Goal: Transaction & Acquisition: Purchase product/service

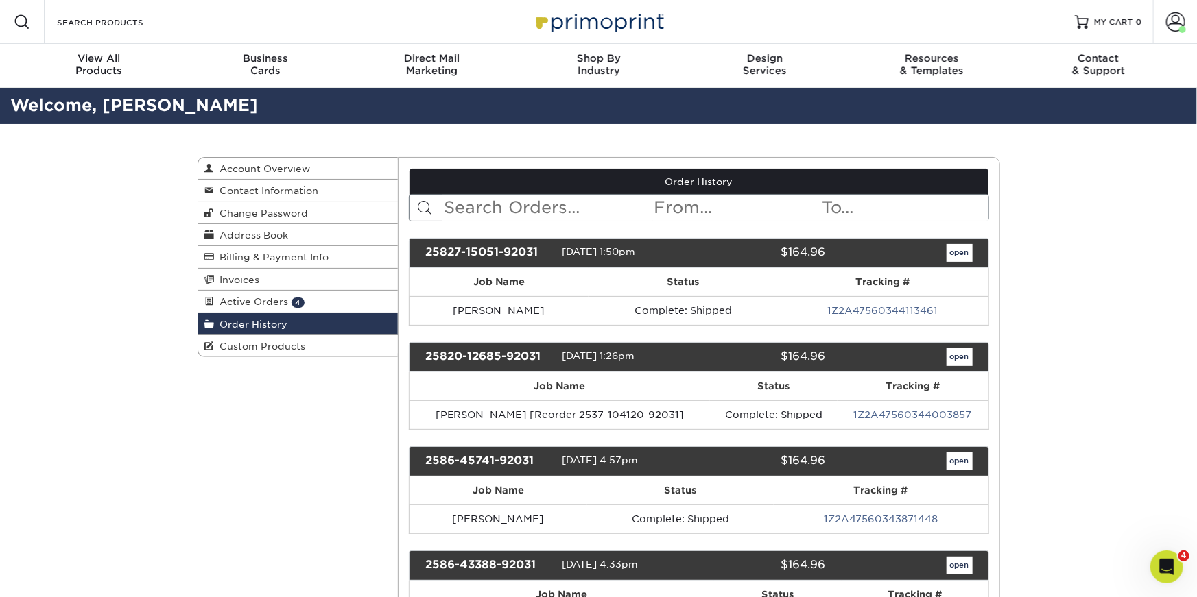
click at [467, 215] on input "text" at bounding box center [547, 208] width 211 height 26
type input "denise"
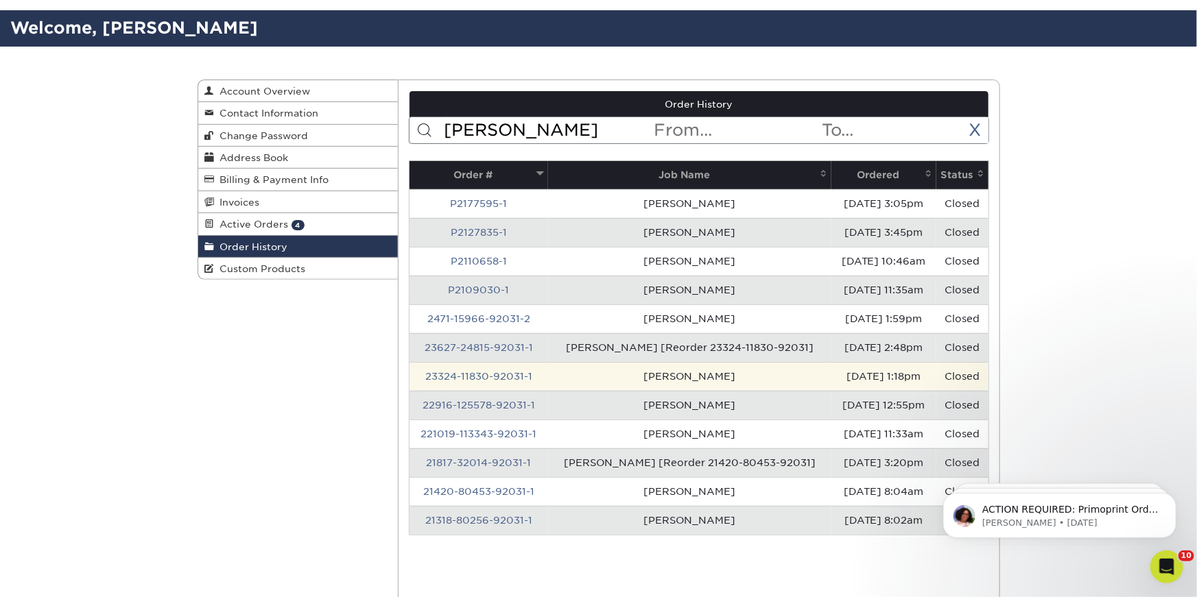
scroll to position [78, 0]
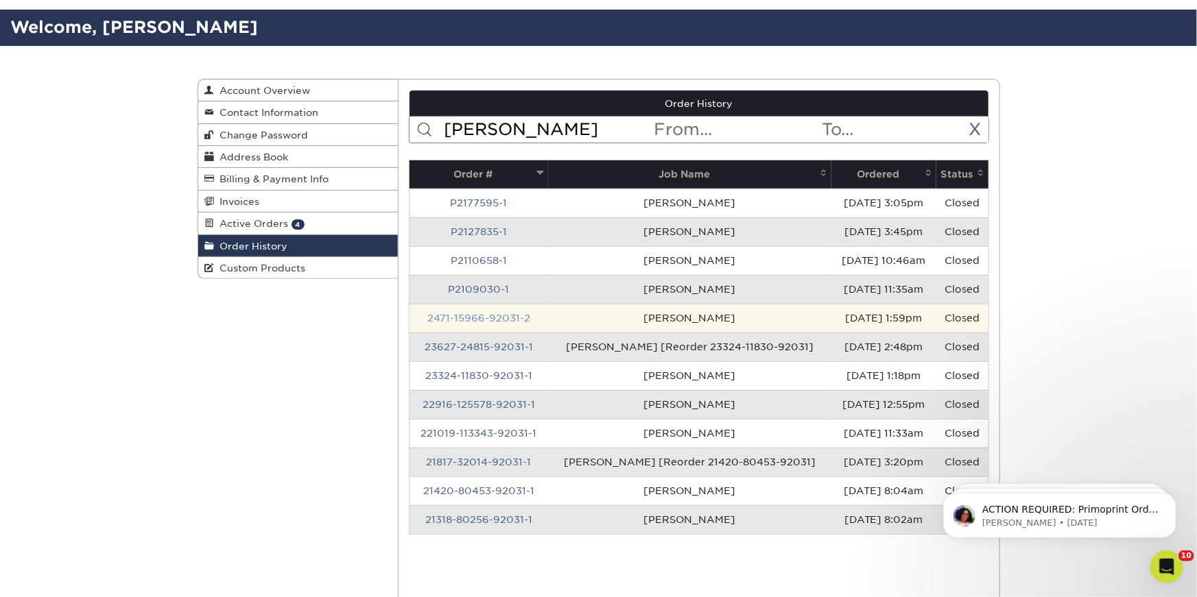
click at [486, 322] on link "2471-15966-92031-2" at bounding box center [478, 318] width 103 height 11
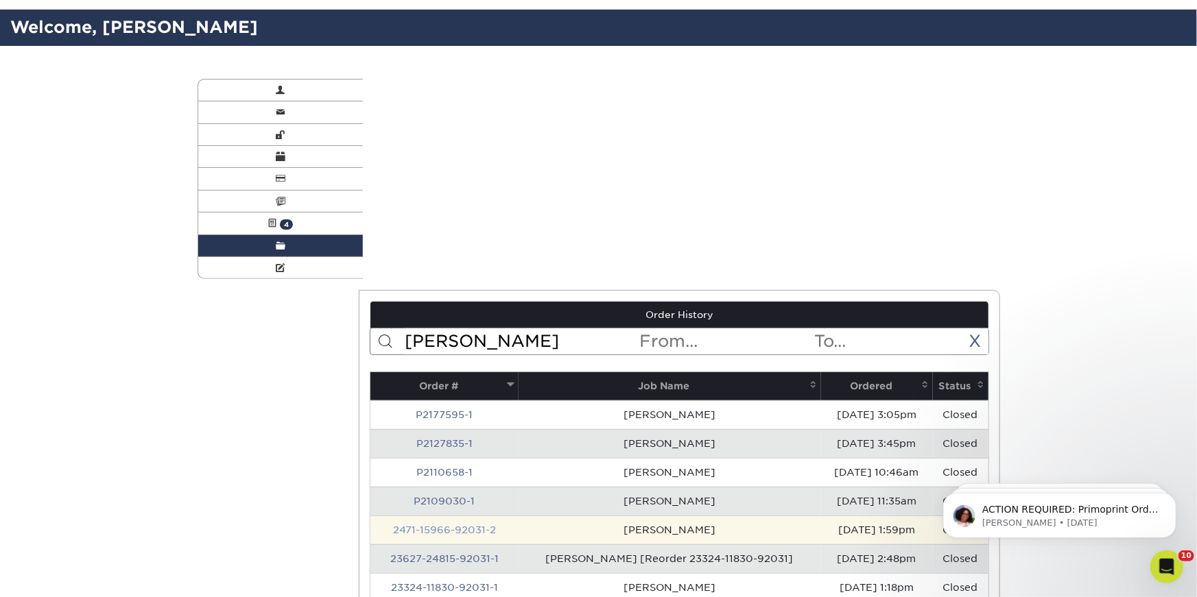
scroll to position [0, 0]
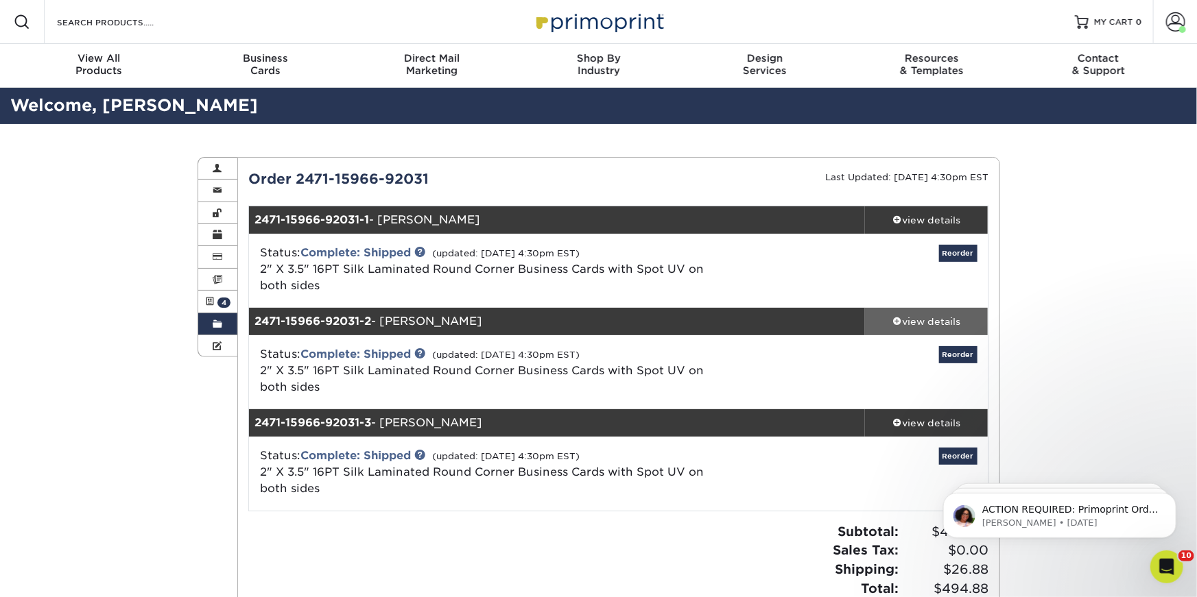
click at [935, 316] on div "view details" at bounding box center [926, 322] width 123 height 14
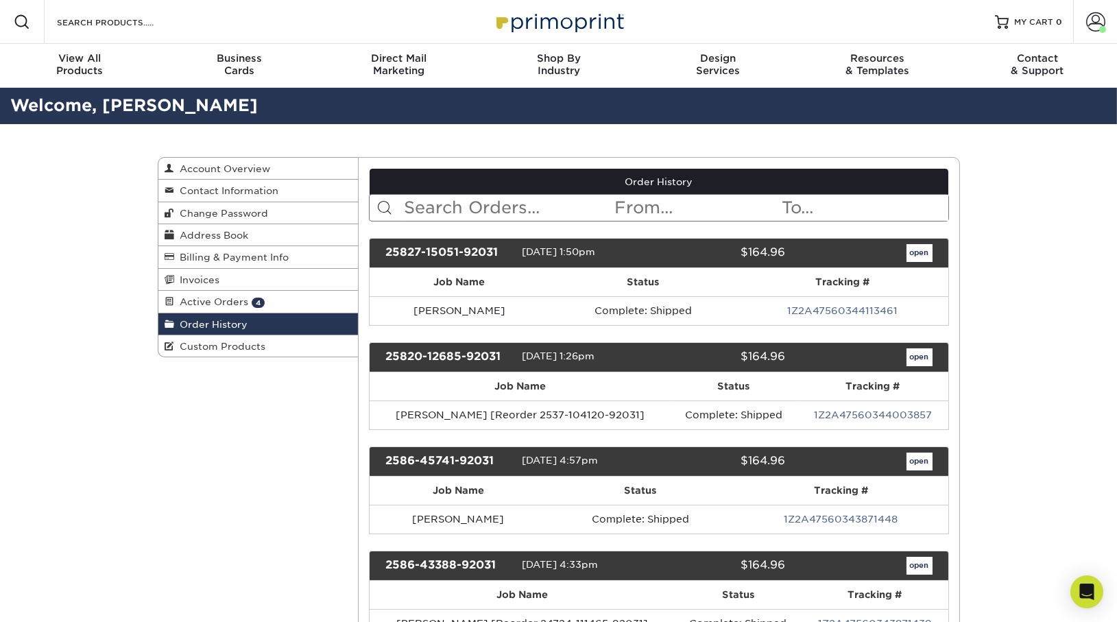
click at [441, 202] on input "text" at bounding box center [508, 208] width 211 height 26
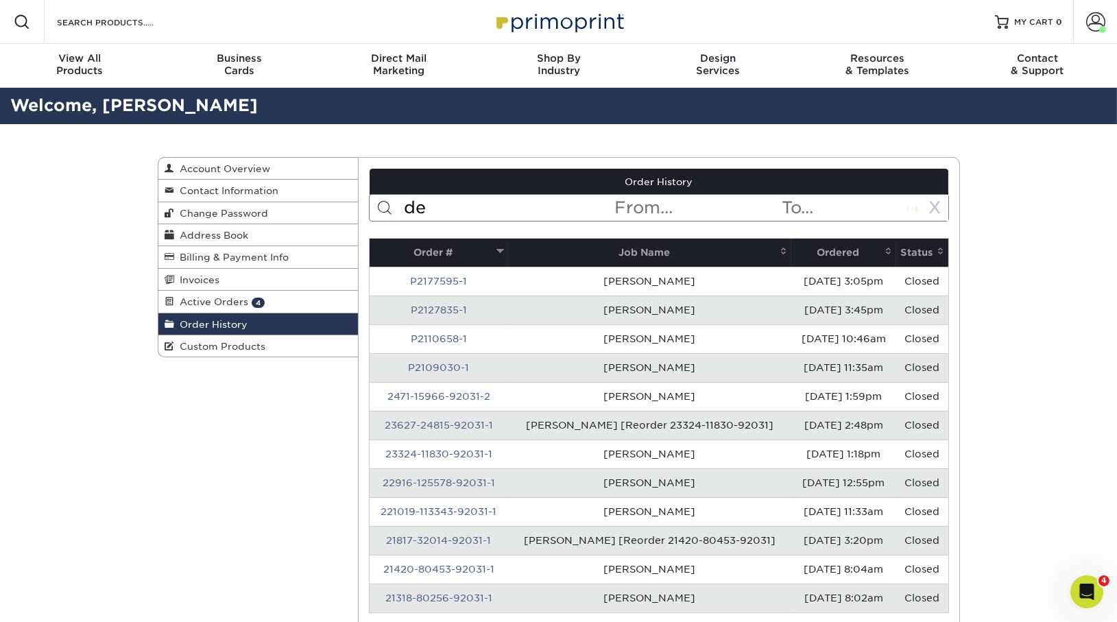
type input "d"
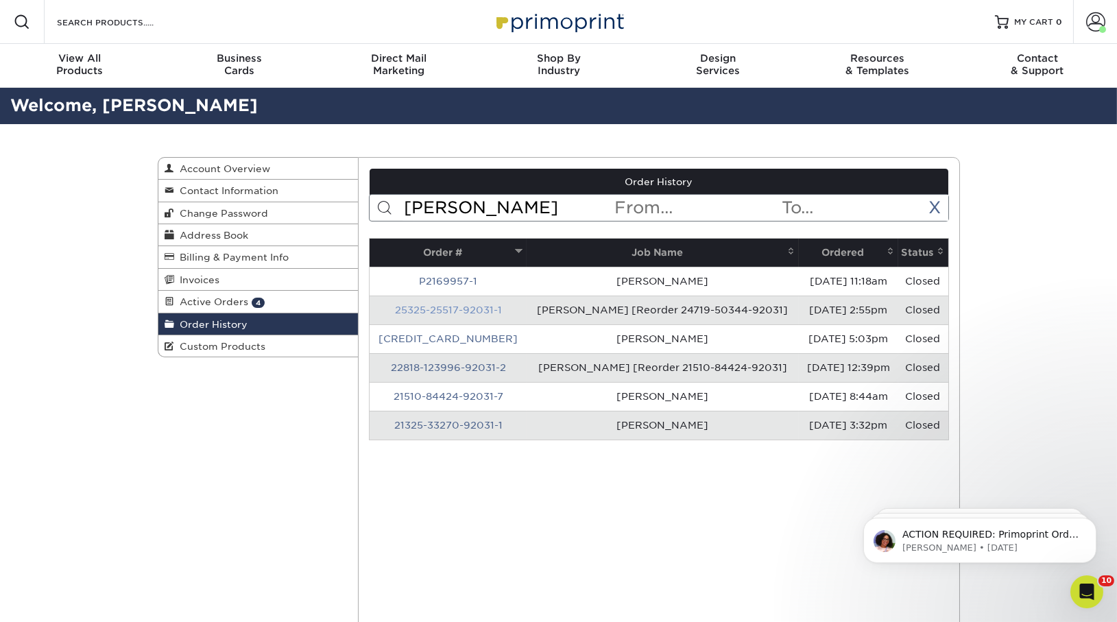
click at [467, 311] on link "25325-25517-92031-1" at bounding box center [448, 309] width 107 height 11
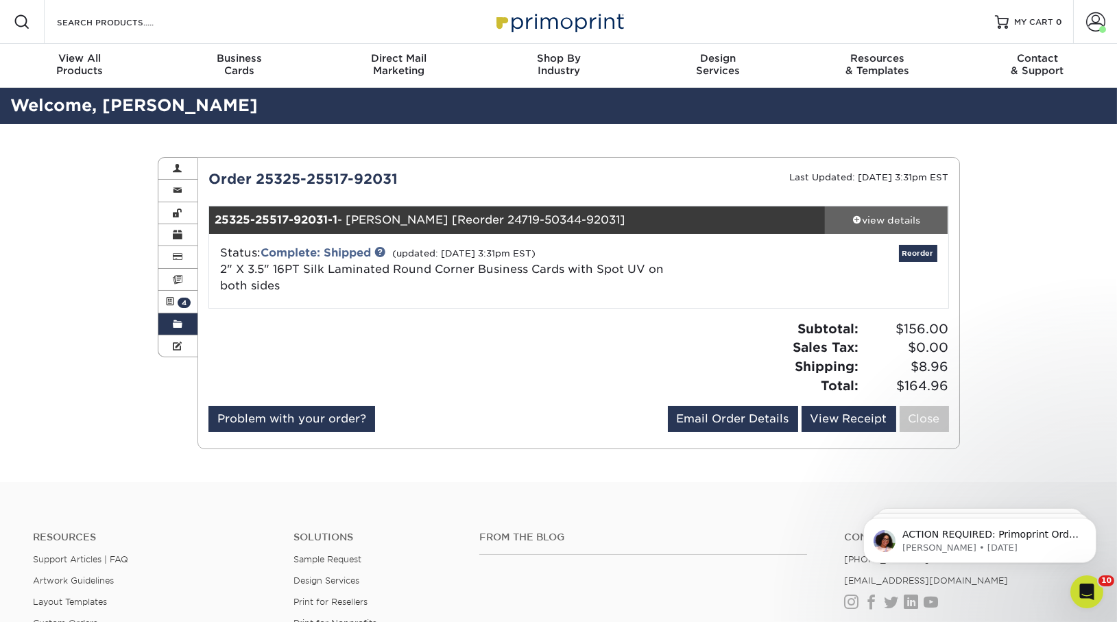
click at [877, 228] on link "view details" at bounding box center [886, 219] width 123 height 27
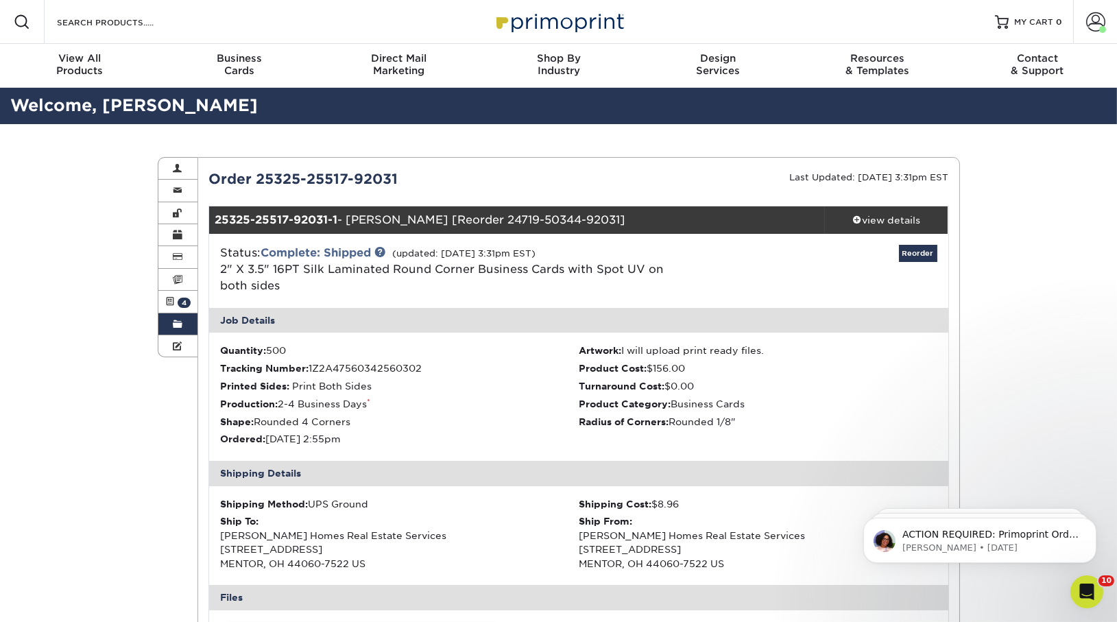
click at [167, 324] on link "Order History" at bounding box center [178, 324] width 40 height 22
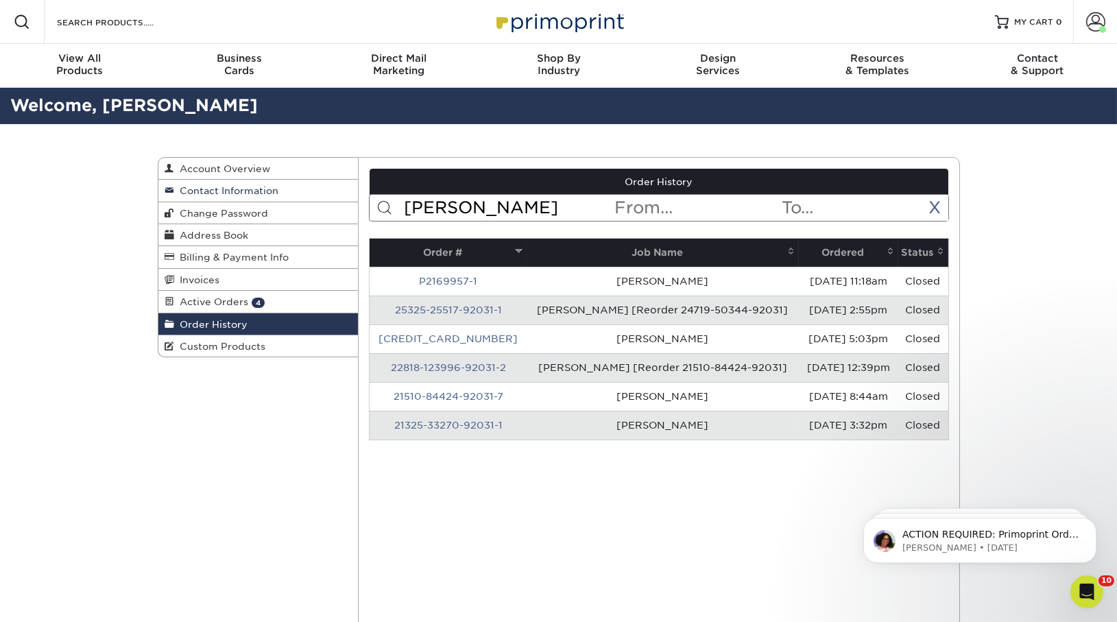
drag, startPoint x: 491, startPoint y: 210, endPoint x: 348, endPoint y: 200, distance: 143.7
click at [348, 157] on div "Order History Account Overview Contact Information Change Password Address Book…" at bounding box center [559, 157] width 802 height 0
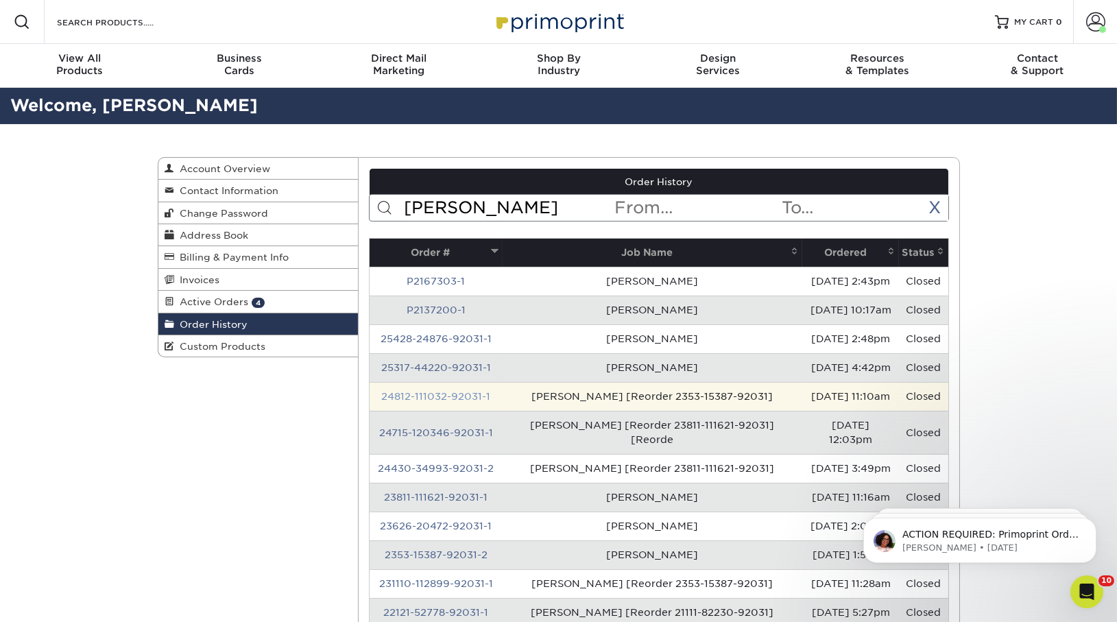
type input "jeff"
click at [454, 393] on link "24812-111032-92031-1" at bounding box center [435, 396] width 109 height 11
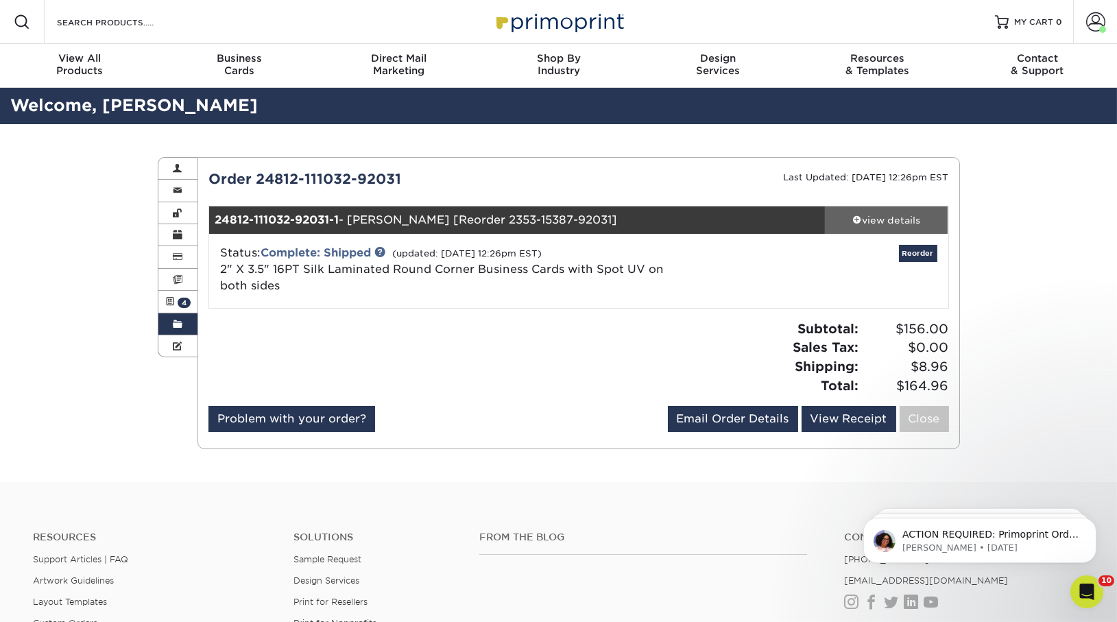
click at [878, 226] on div "view details" at bounding box center [886, 220] width 123 height 14
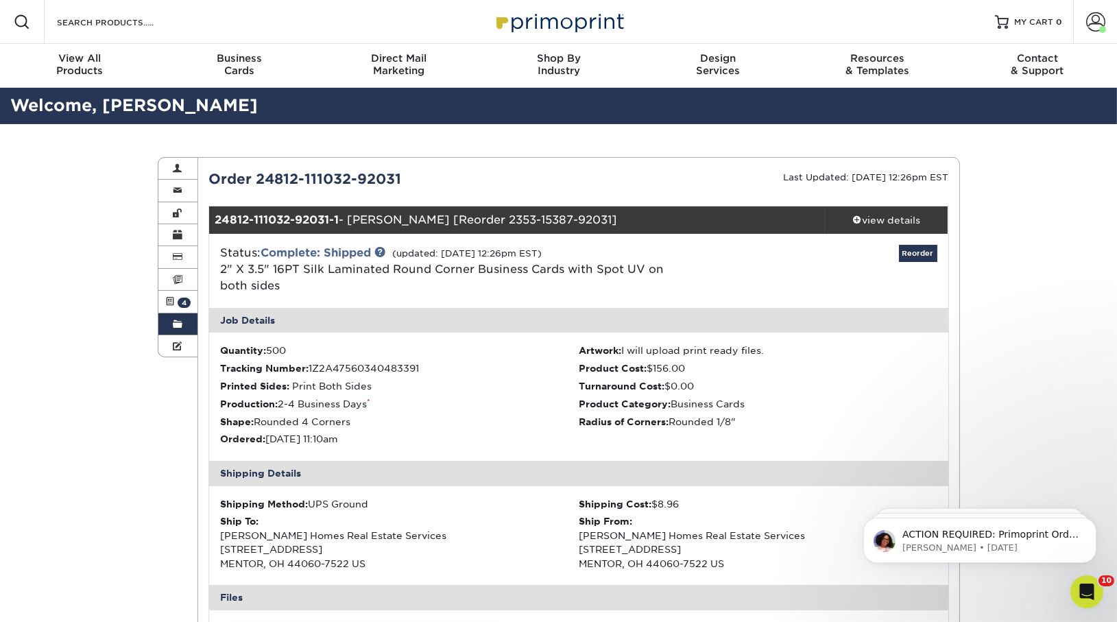
click at [186, 320] on link "Order History" at bounding box center [178, 324] width 40 height 22
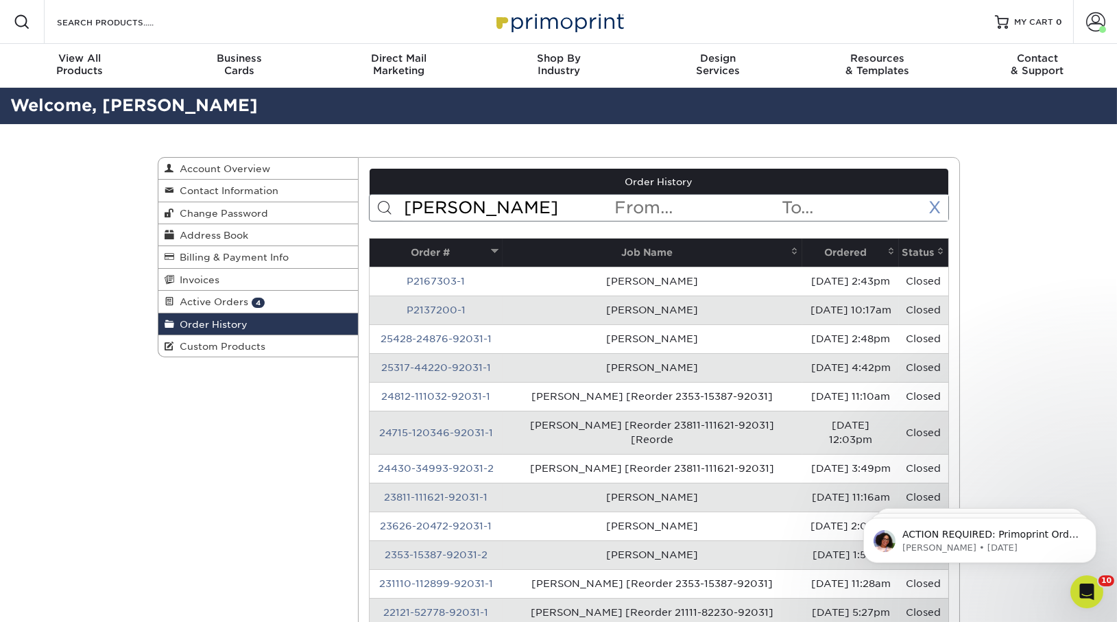
click at [935, 207] on link "X" at bounding box center [935, 208] width 12 height 20
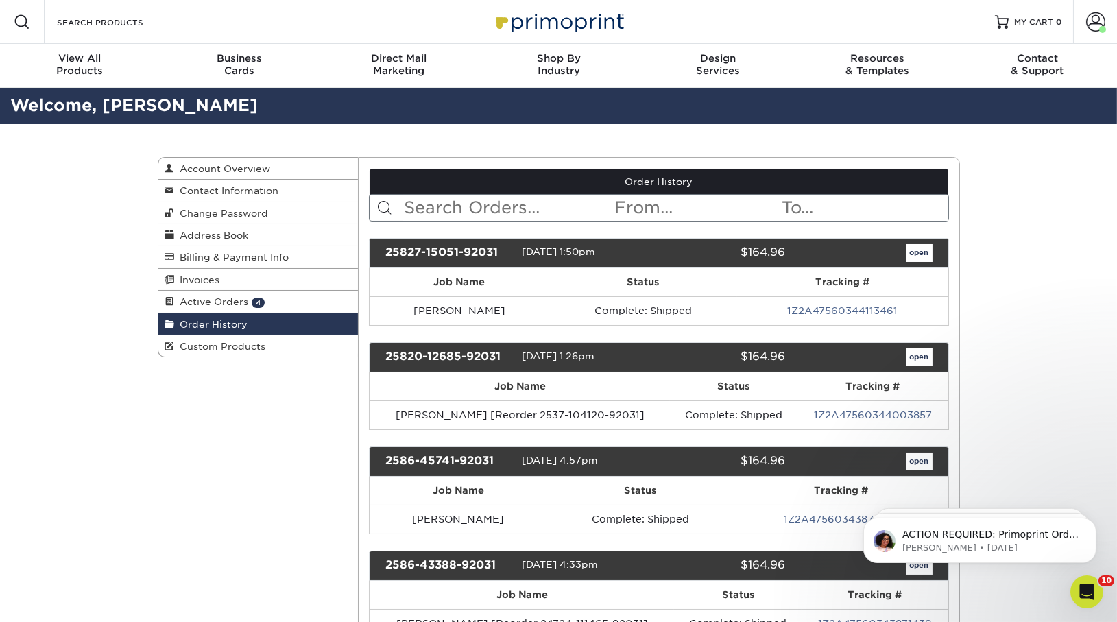
click at [265, 321] on link "Order History" at bounding box center [258, 324] width 200 height 22
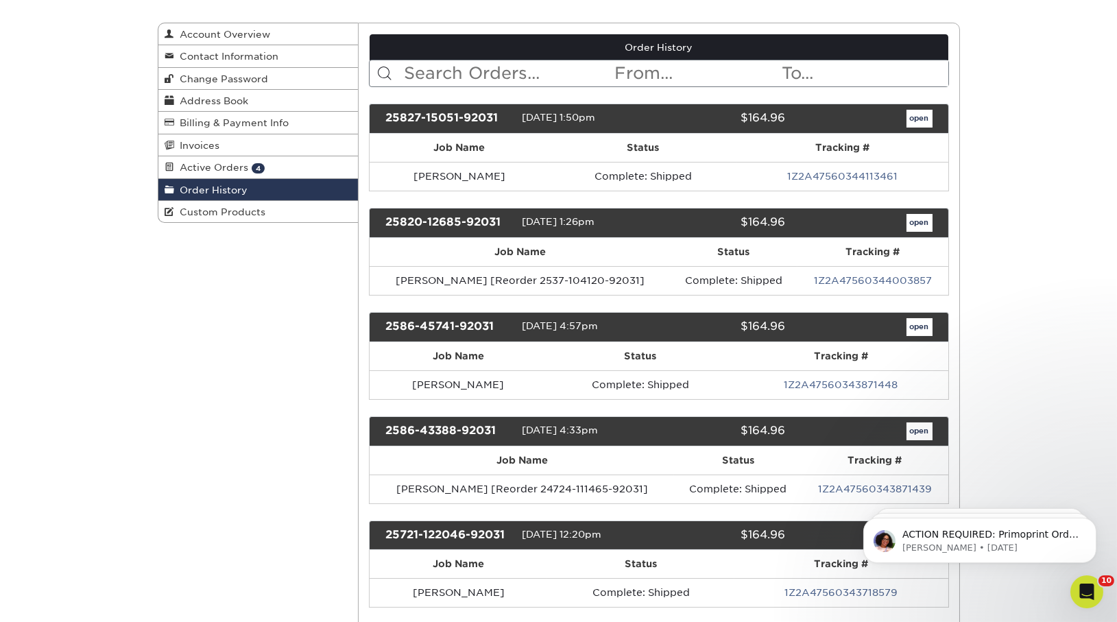
scroll to position [136, 0]
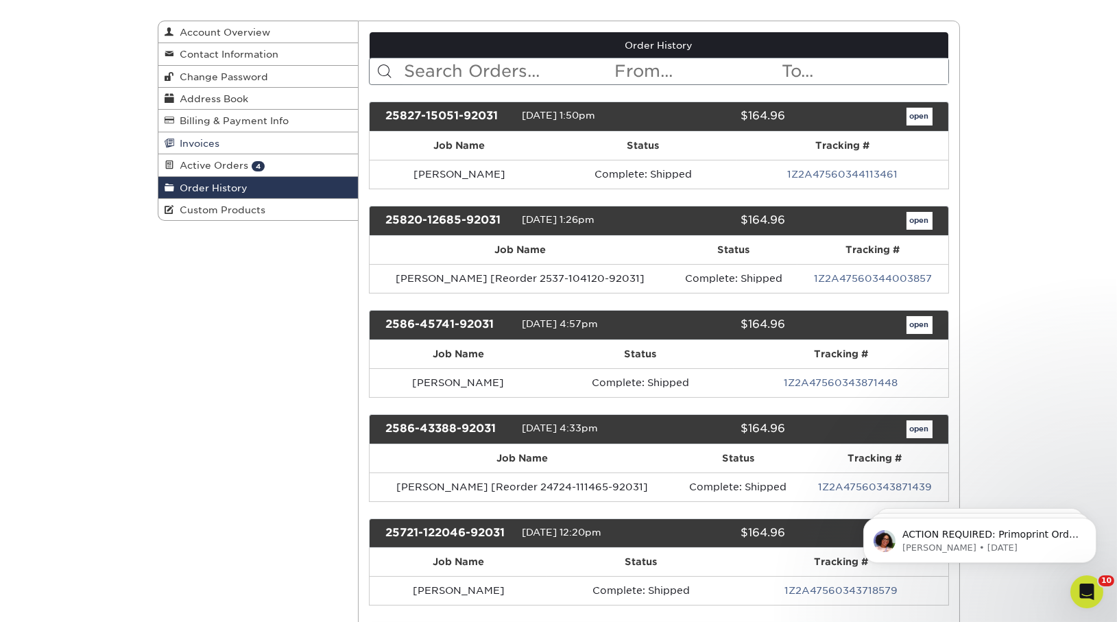
click at [243, 152] on link "Invoices" at bounding box center [258, 143] width 200 height 22
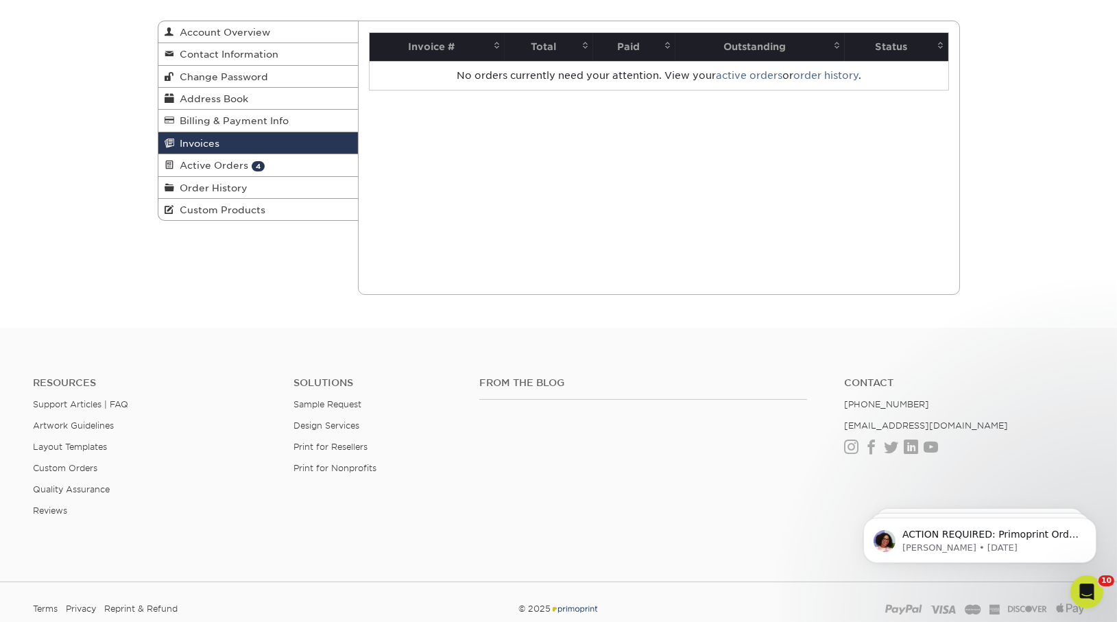
scroll to position [48, 0]
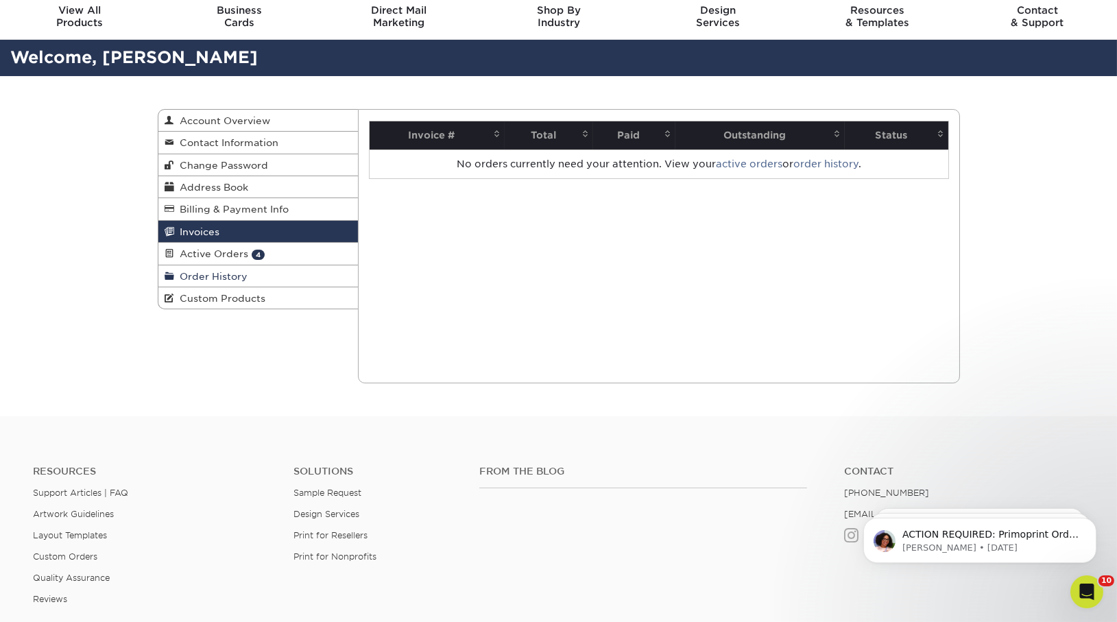
click at [215, 272] on span "Order History" at bounding box center [211, 276] width 73 height 11
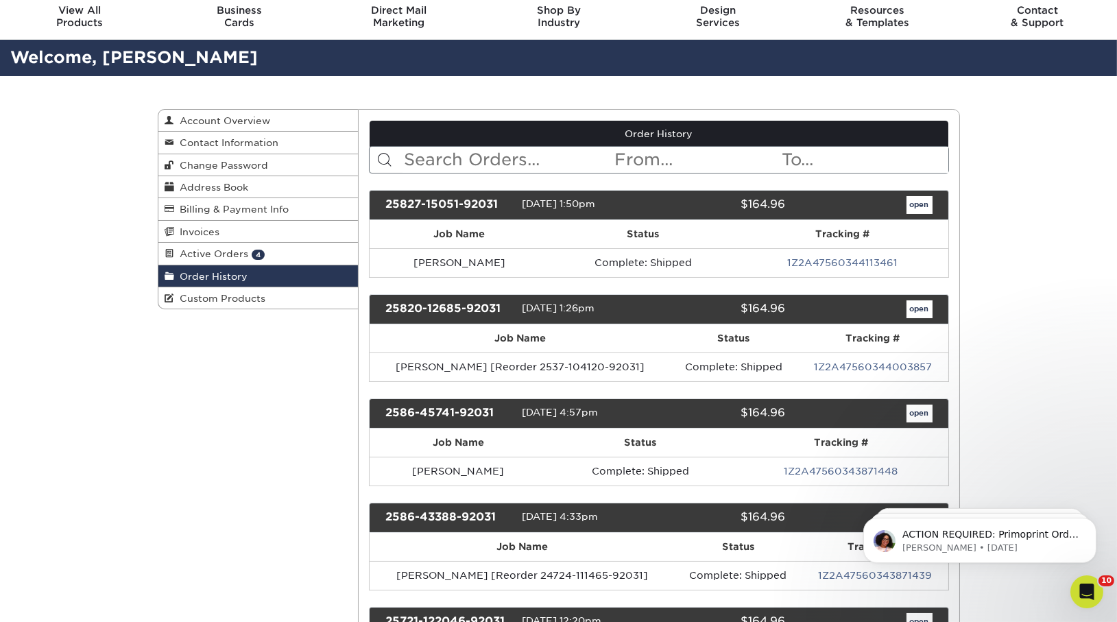
click at [441, 154] on input "text" at bounding box center [508, 160] width 211 height 26
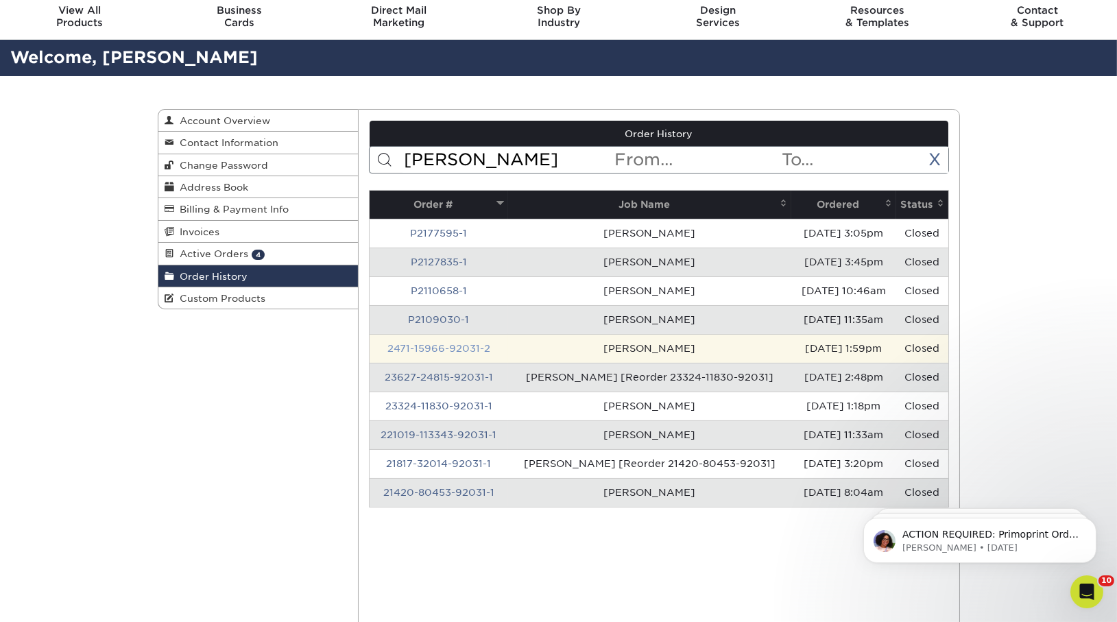
type input "denise quiggle"
click at [447, 350] on link "2471-15966-92031-2" at bounding box center [438, 348] width 103 height 11
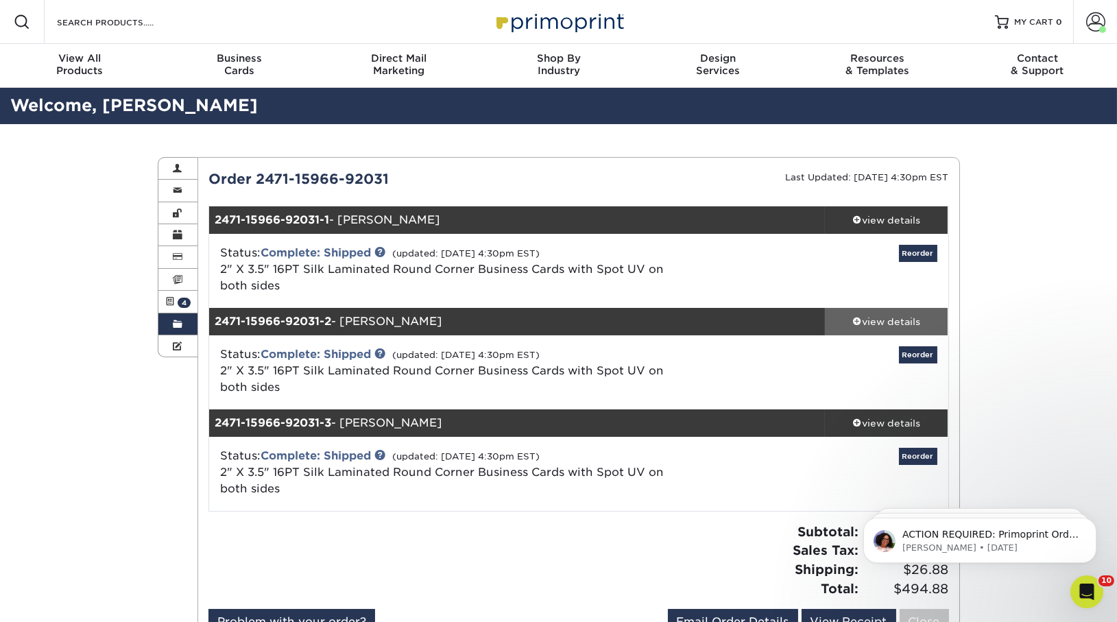
click at [904, 322] on div "view details" at bounding box center [886, 322] width 123 height 14
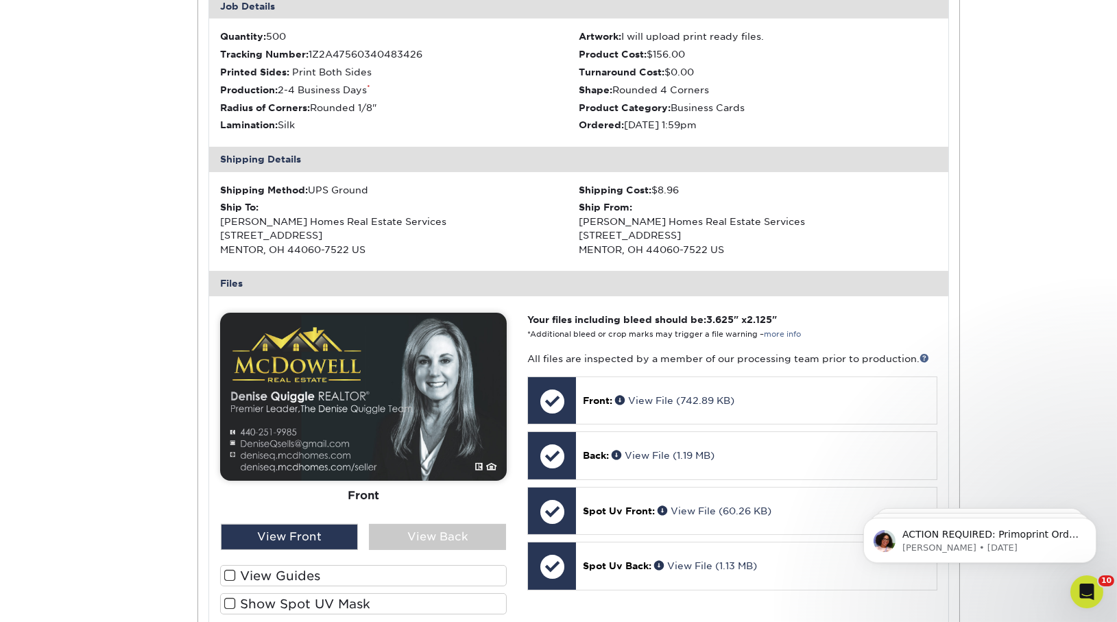
scroll to position [418, 0]
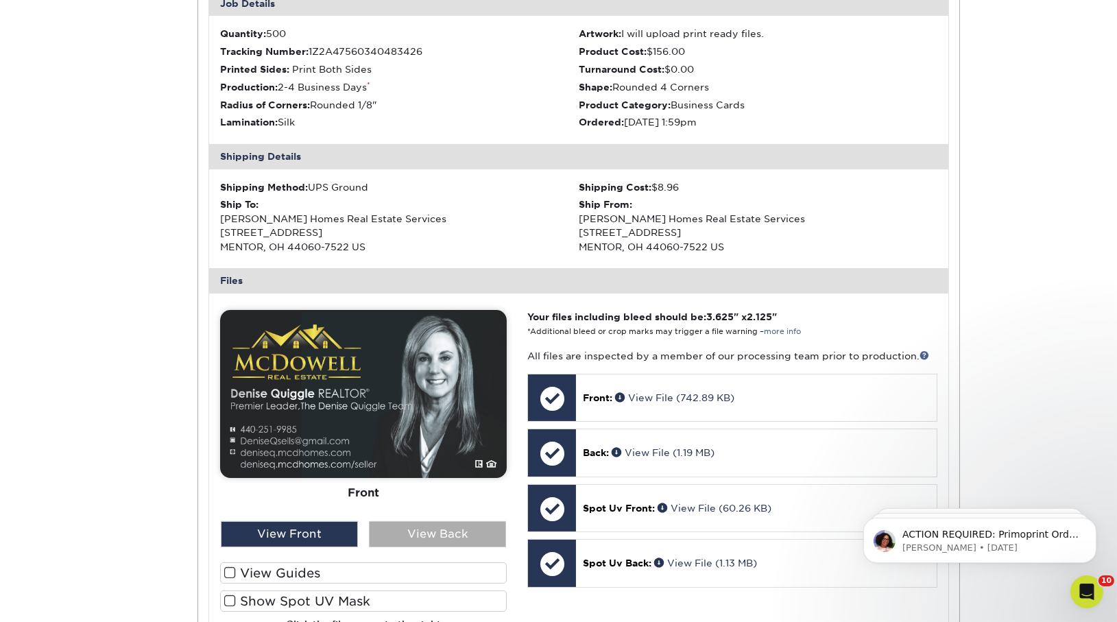
click at [440, 528] on div "View Back" at bounding box center [437, 534] width 137 height 26
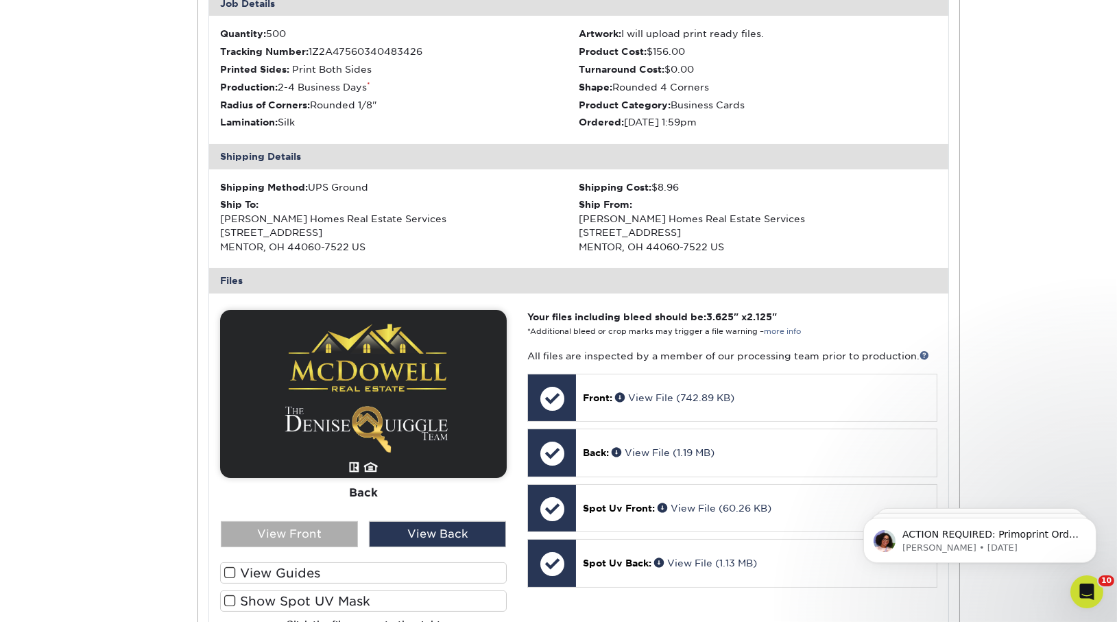
click at [311, 540] on div "View Front" at bounding box center [289, 534] width 137 height 26
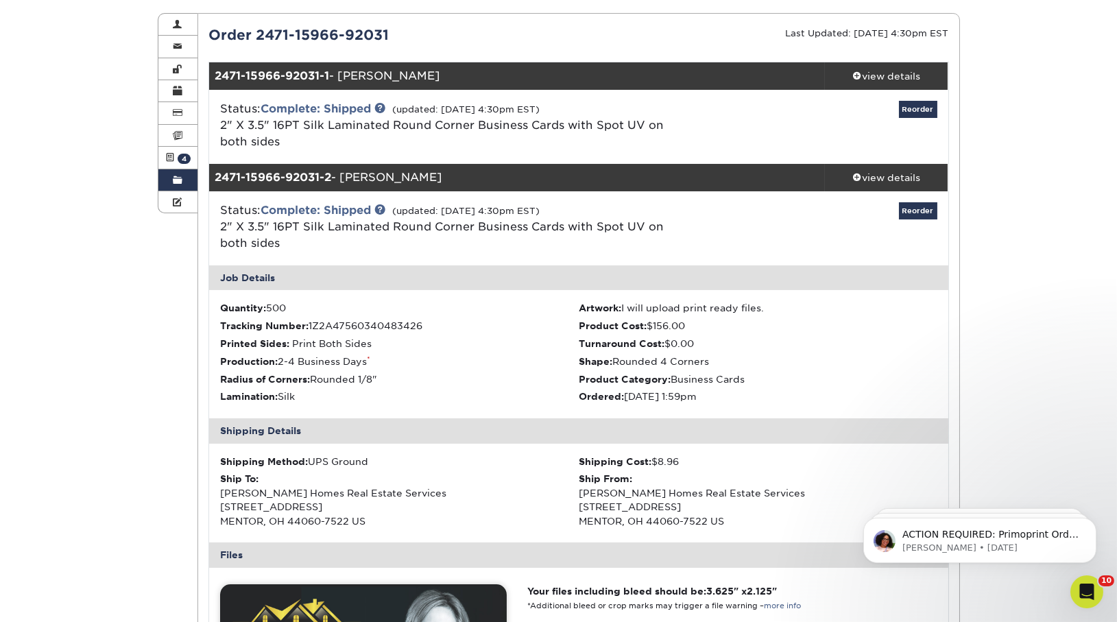
scroll to position [0, 0]
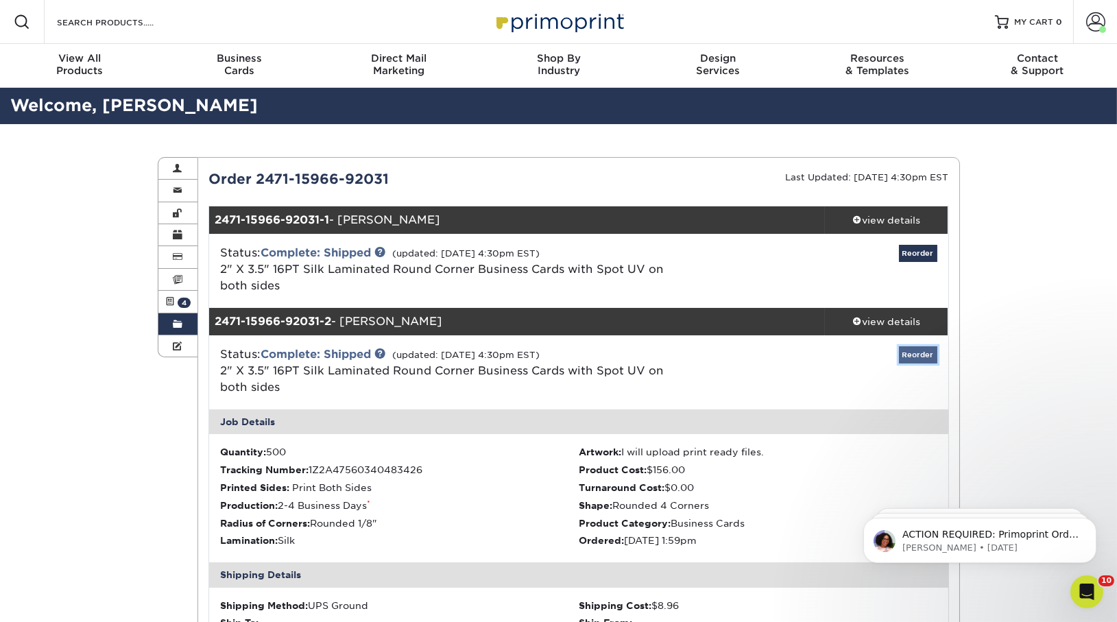
click at [915, 359] on link "Reorder" at bounding box center [918, 354] width 38 height 17
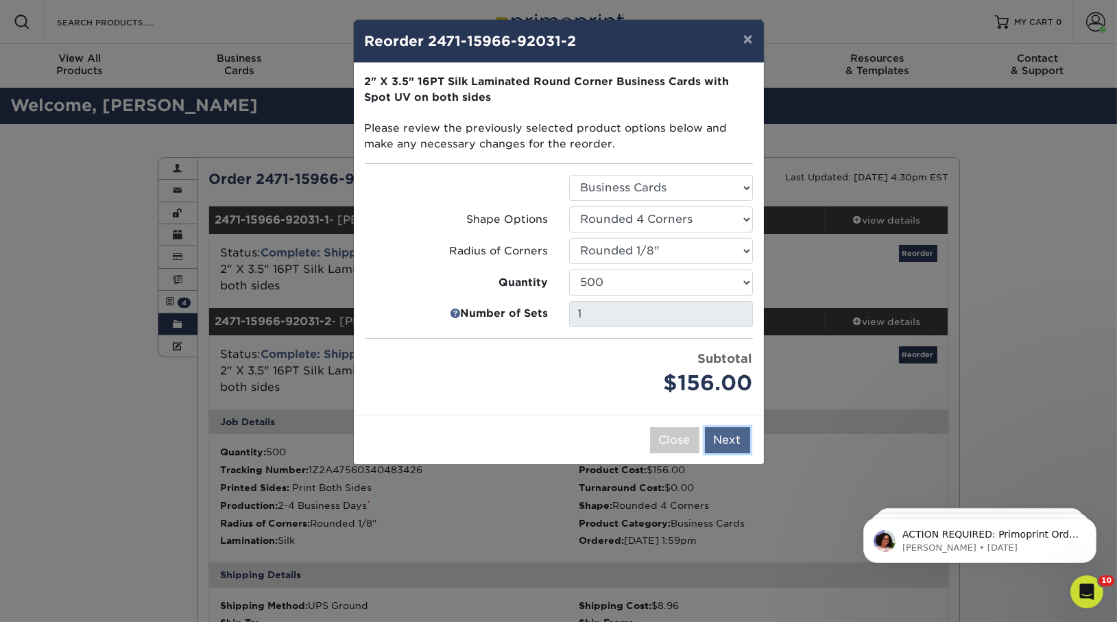
click at [740, 436] on button "Next" at bounding box center [727, 440] width 45 height 26
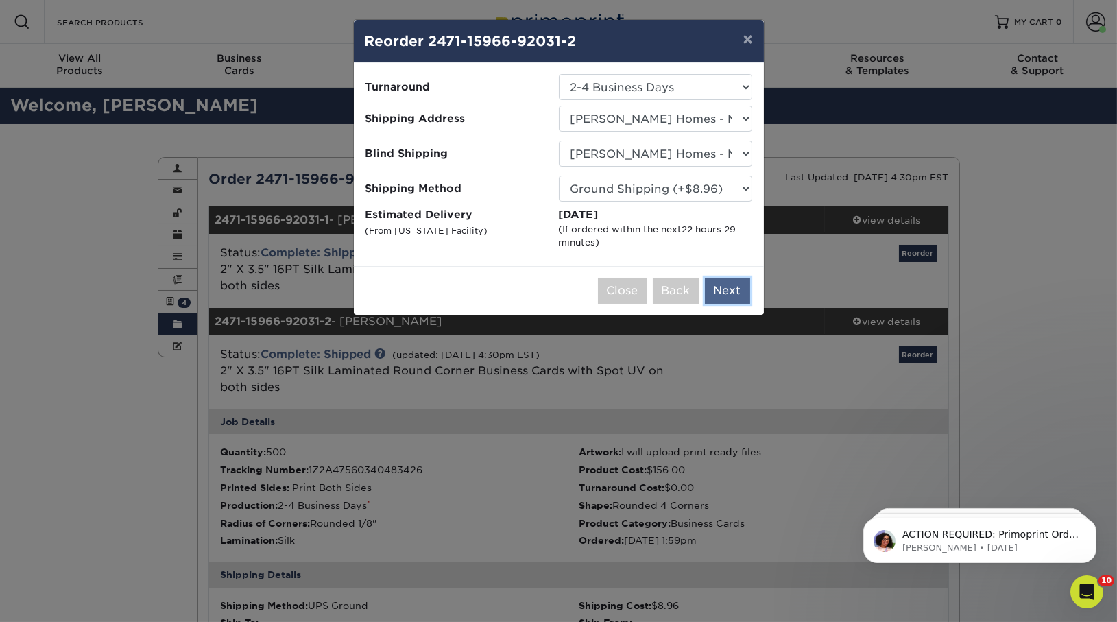
click at [720, 286] on button "Next" at bounding box center [727, 291] width 45 height 26
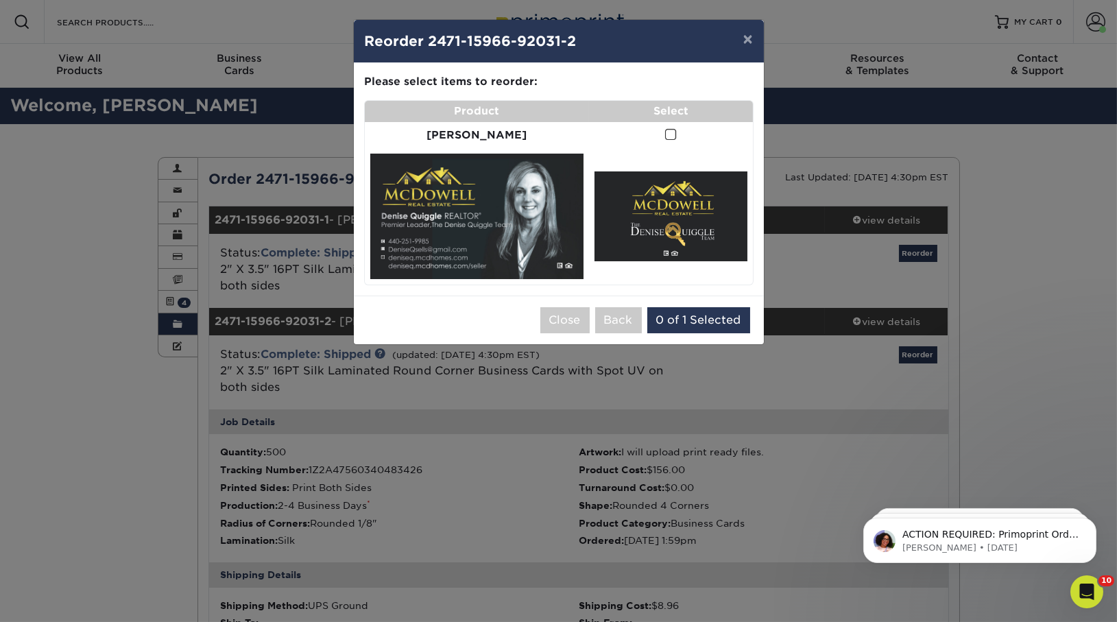
click at [665, 138] on span at bounding box center [671, 134] width 12 height 13
click at [0, 0] on input "checkbox" at bounding box center [0, 0] width 0 height 0
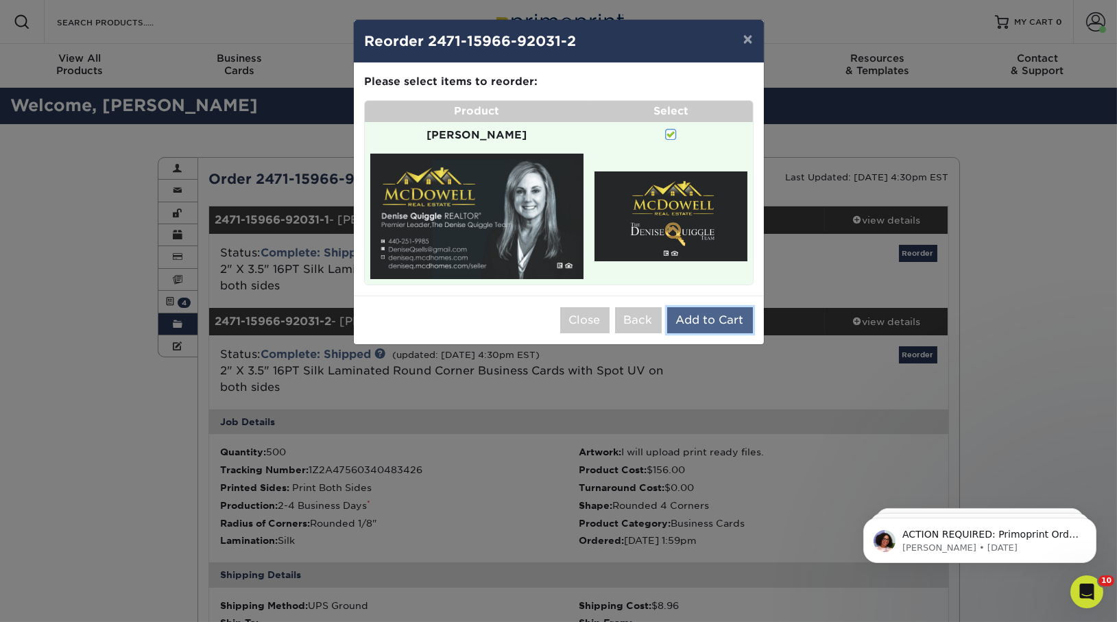
click at [717, 307] on button "Add to Cart" at bounding box center [710, 320] width 86 height 26
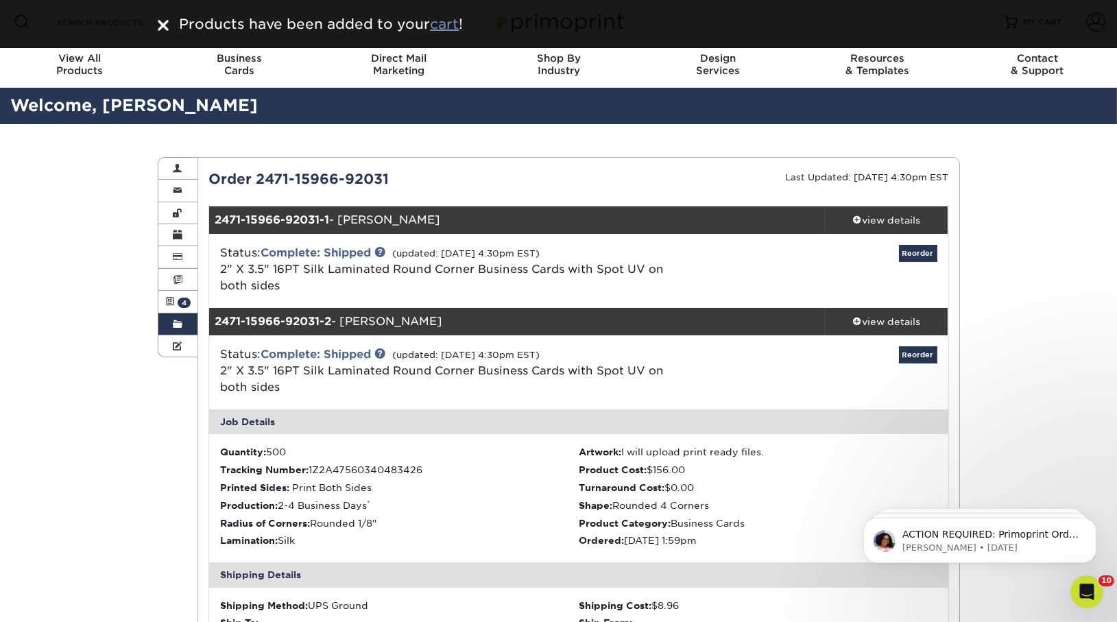
click at [448, 27] on u "cart" at bounding box center [445, 24] width 29 height 16
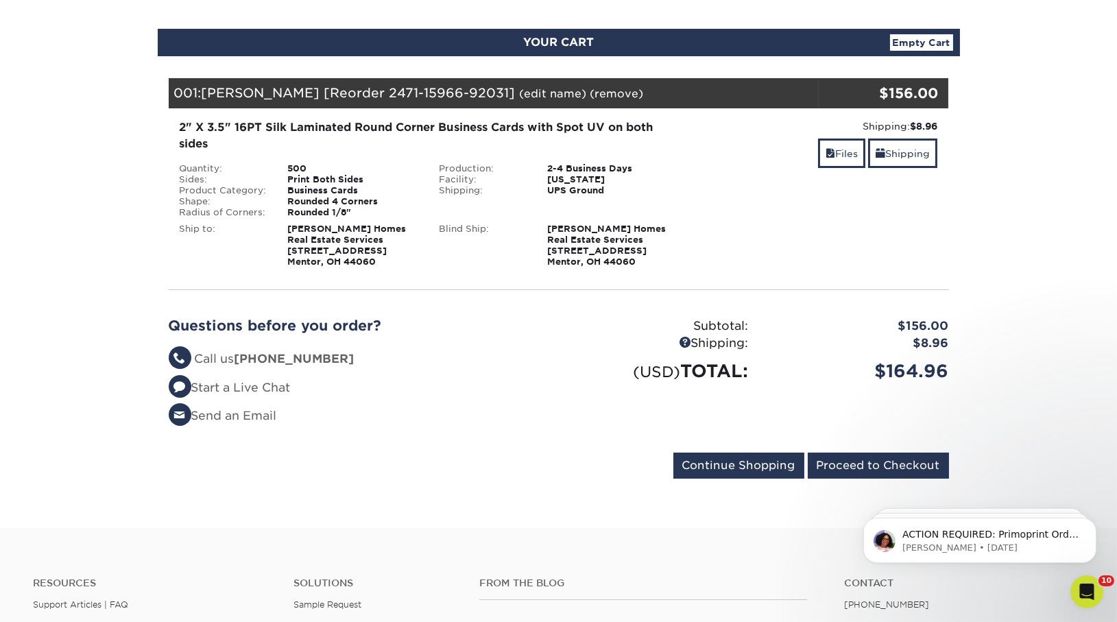
scroll to position [132, 0]
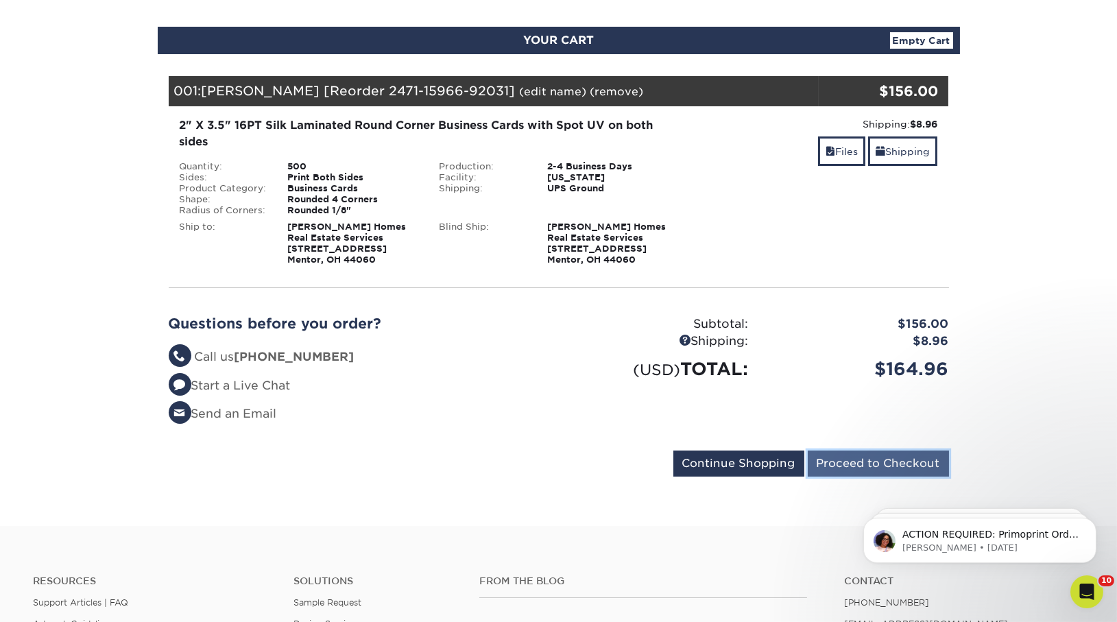
click at [842, 464] on input "Proceed to Checkout" at bounding box center [878, 464] width 141 height 26
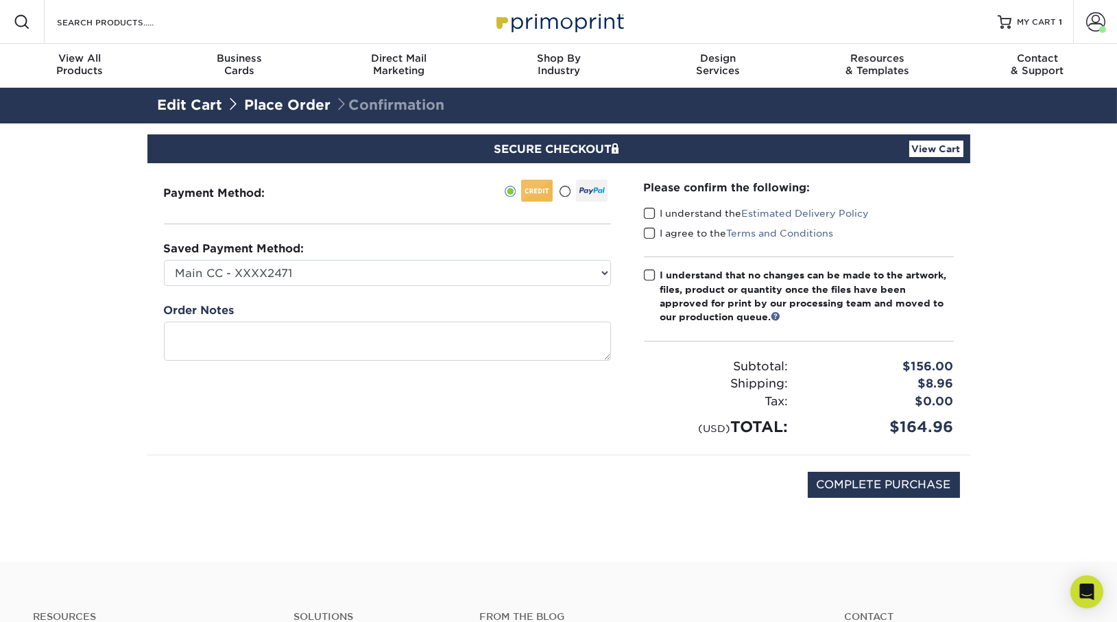
click at [646, 214] on span at bounding box center [650, 213] width 12 height 13
click at [0, 0] on input "I understand the Estimated Delivery Policy" at bounding box center [0, 0] width 0 height 0
click at [650, 237] on span at bounding box center [650, 233] width 12 height 13
click at [0, 0] on input "I agree to the Terms and Conditions" at bounding box center [0, 0] width 0 height 0
click at [650, 274] on span at bounding box center [650, 275] width 12 height 13
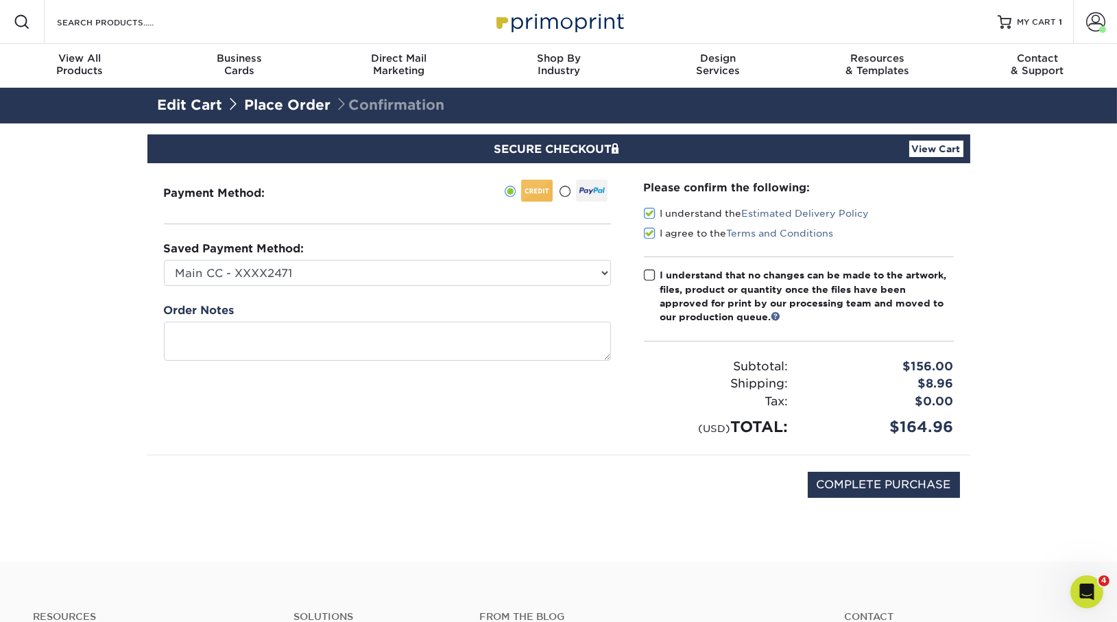
click at [0, 0] on input "I understand that no changes can be made to the artwork, files, product or quan…" at bounding box center [0, 0] width 0 height 0
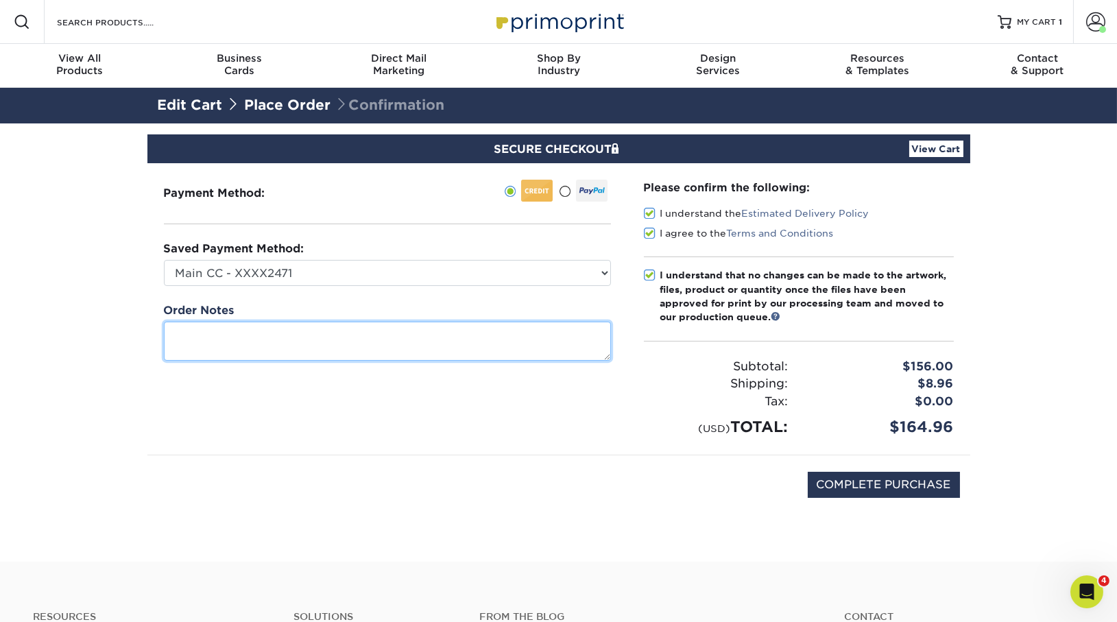
click at [339, 342] on textarea at bounding box center [387, 341] width 447 height 39
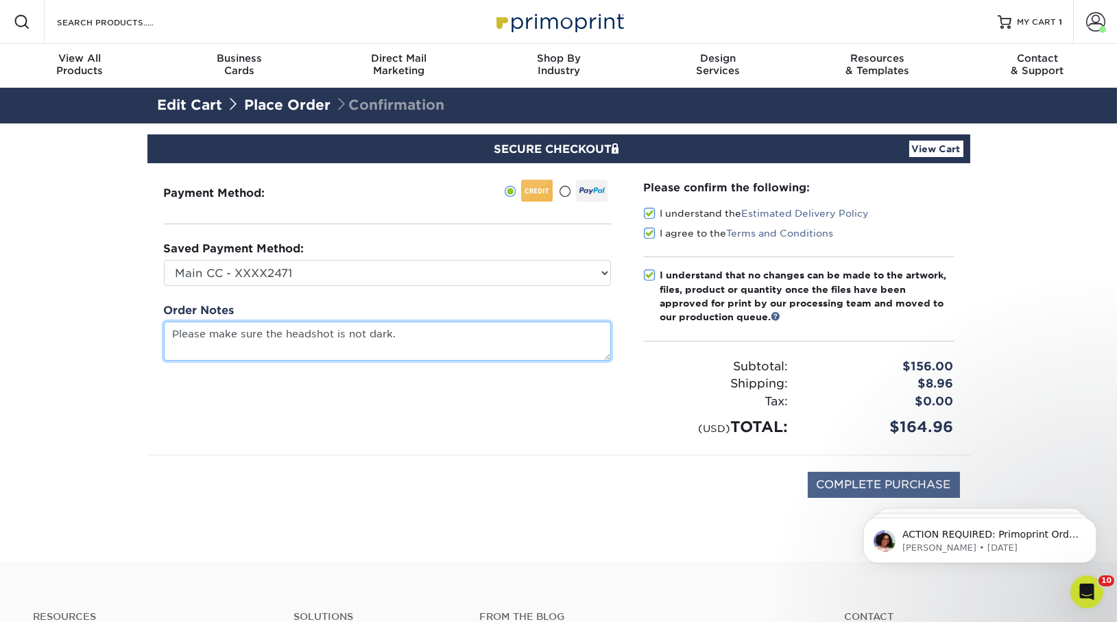
type textarea "Please make sure the headshot is not dark."
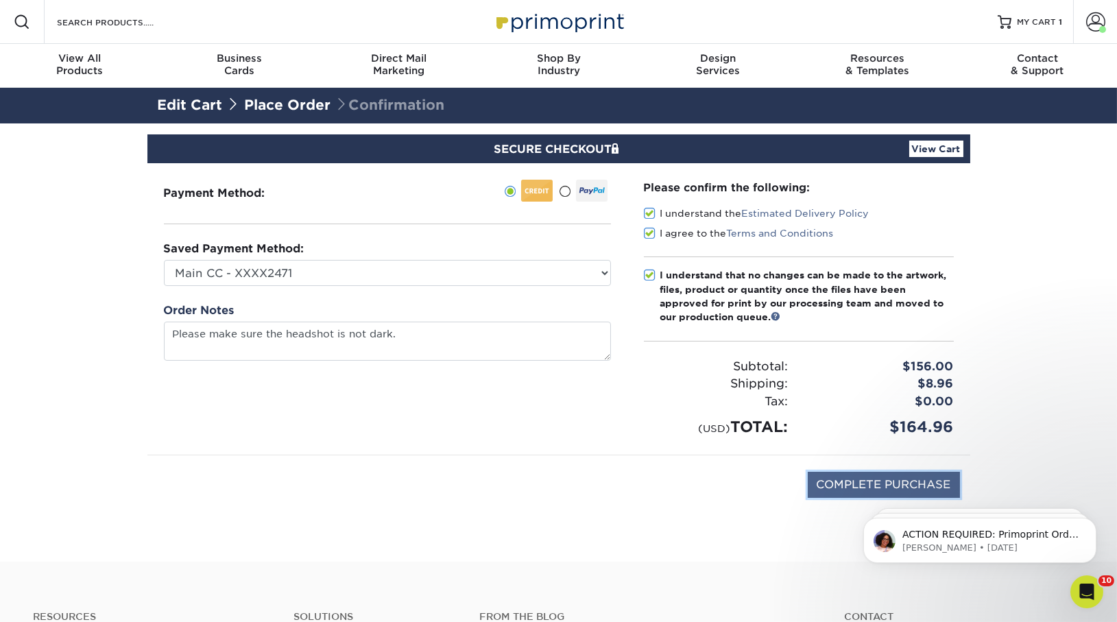
click at [867, 477] on input "COMPLETE PURCHASE" at bounding box center [884, 485] width 152 height 26
type input "PROCESSING, PLEASE WAIT..."
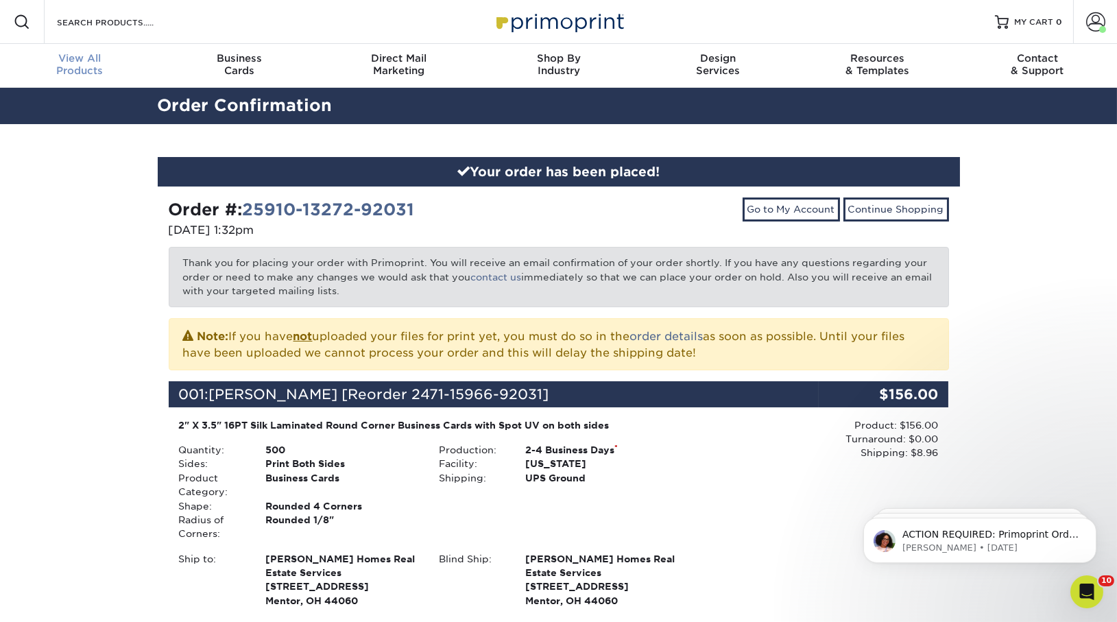
click at [73, 67] on div "View All Products" at bounding box center [80, 64] width 160 height 25
click at [1079, 28] on link "Account" at bounding box center [1095, 22] width 44 height 44
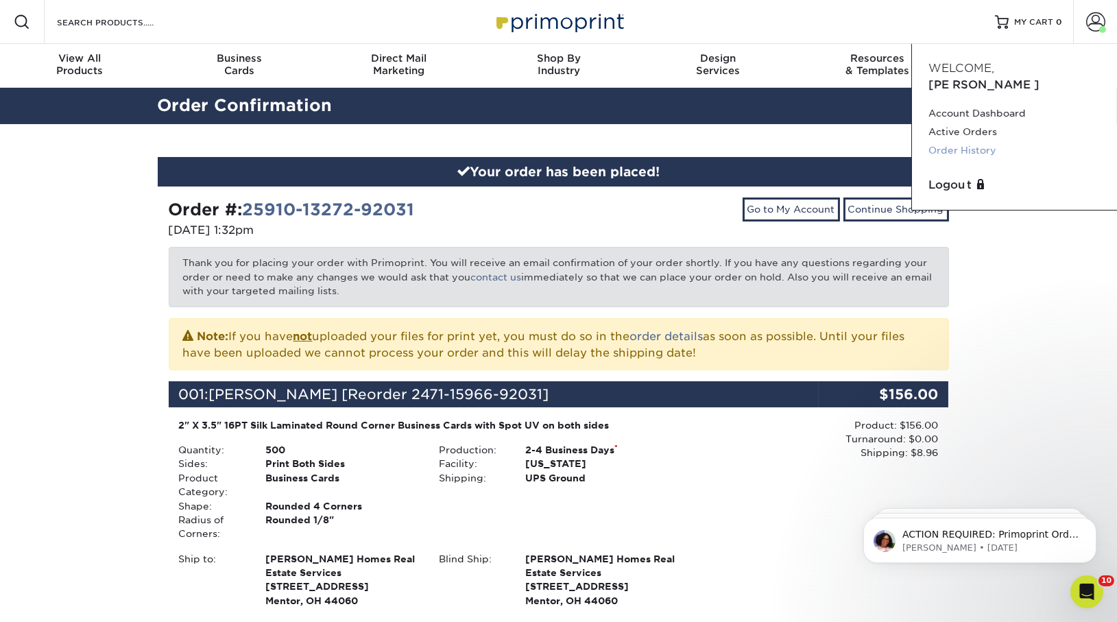
click at [982, 141] on link "Order History" at bounding box center [1015, 150] width 172 height 19
click at [986, 141] on link "Order History" at bounding box center [1015, 150] width 172 height 19
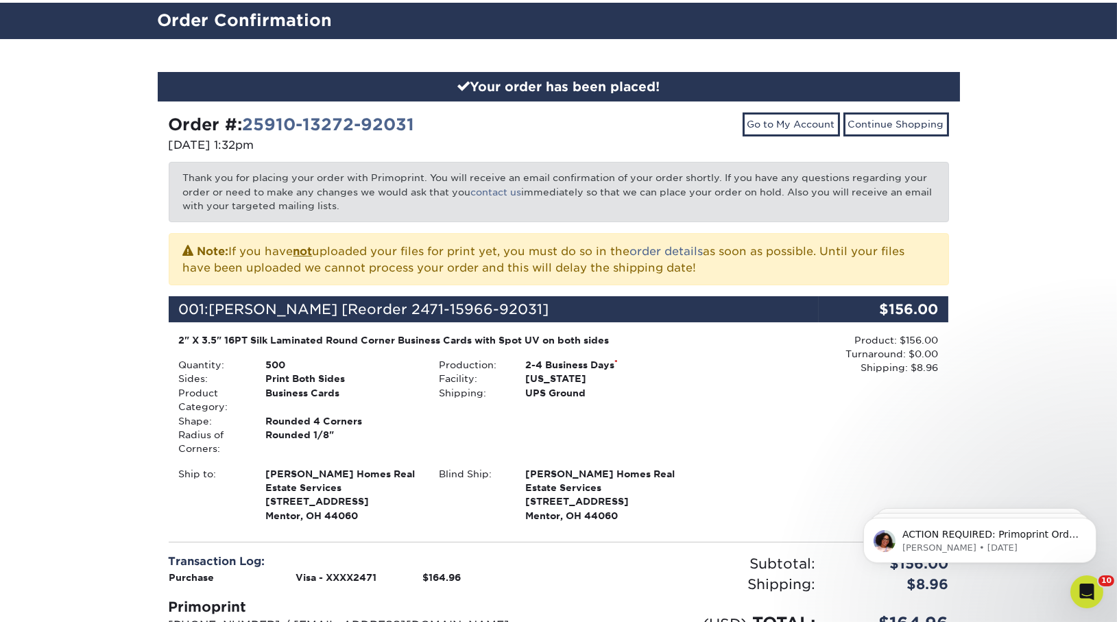
scroll to position [92, 0]
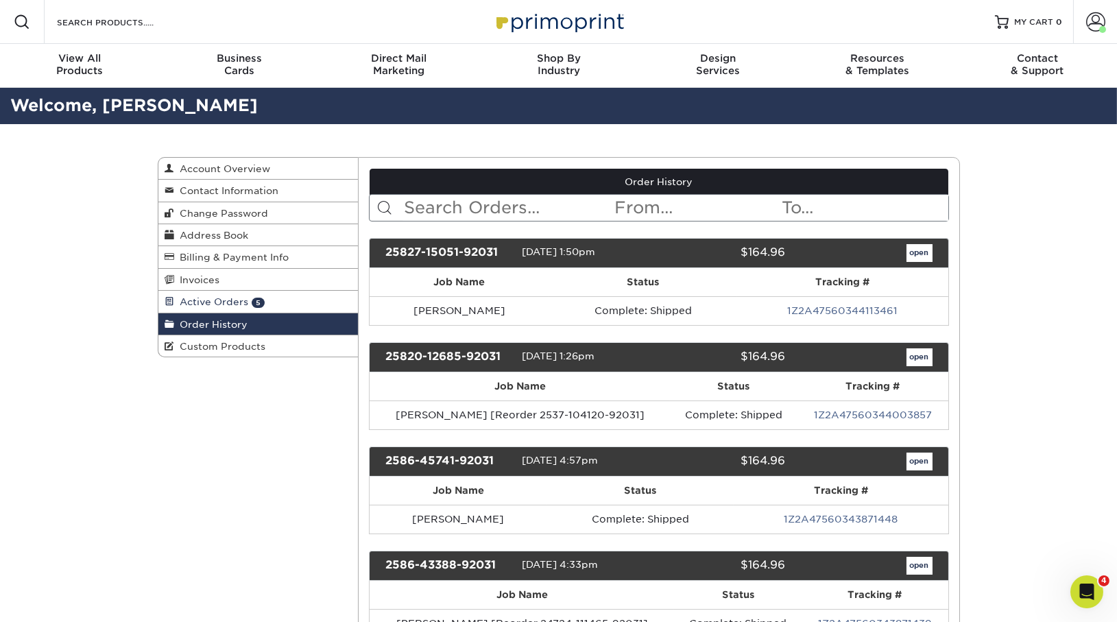
click at [219, 302] on span "Active Orders" at bounding box center [212, 301] width 74 height 11
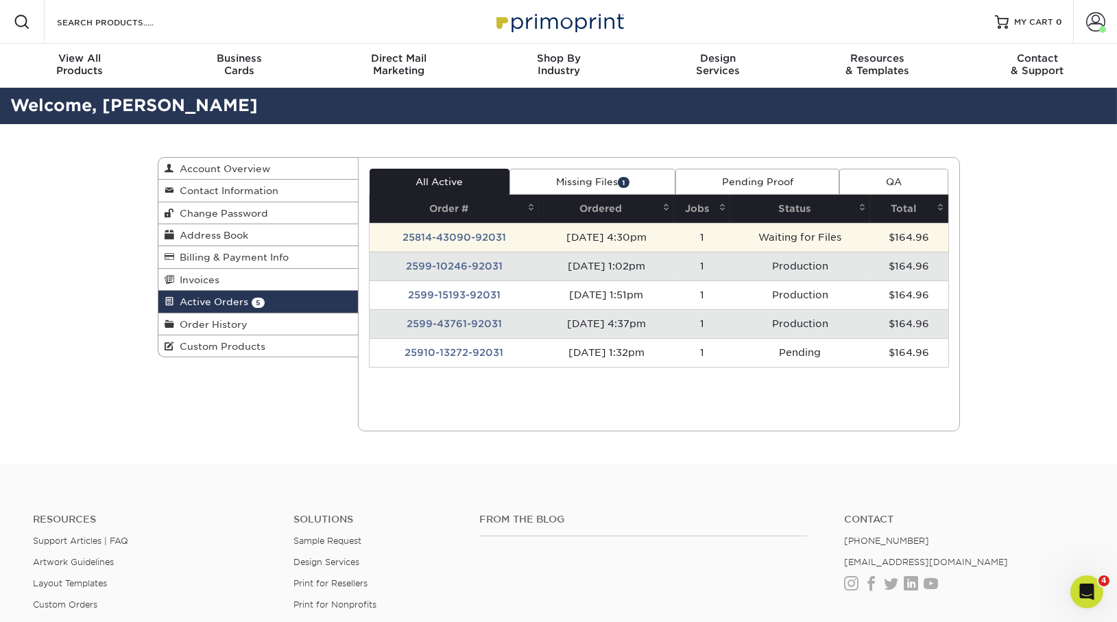
click at [415, 244] on td "25814-43090-92031" at bounding box center [454, 237] width 169 height 29
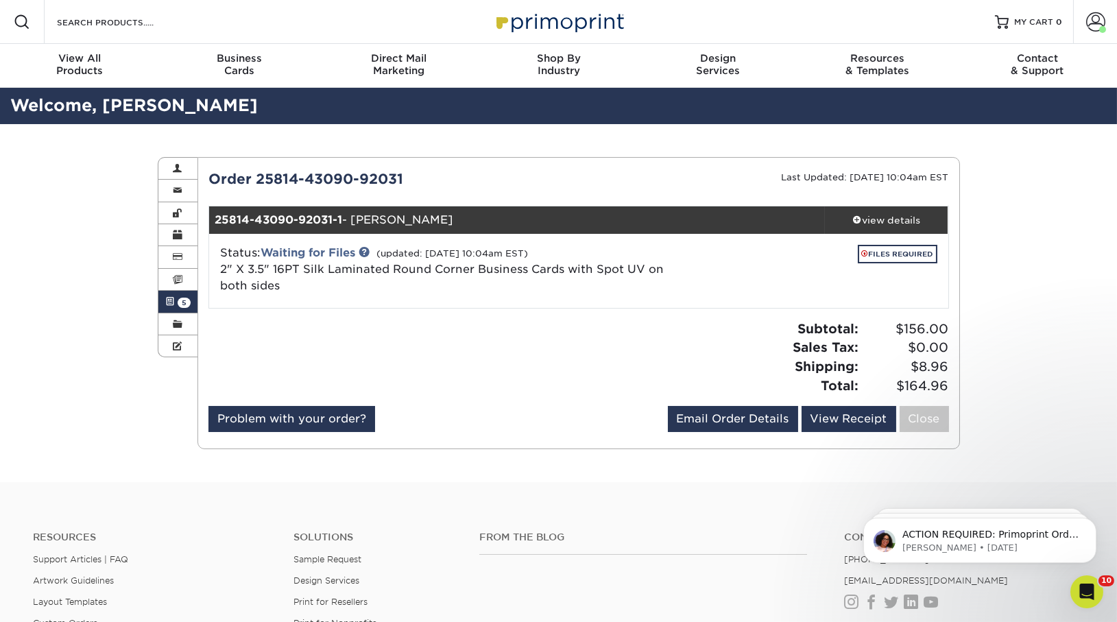
click at [173, 296] on span at bounding box center [170, 301] width 10 height 11
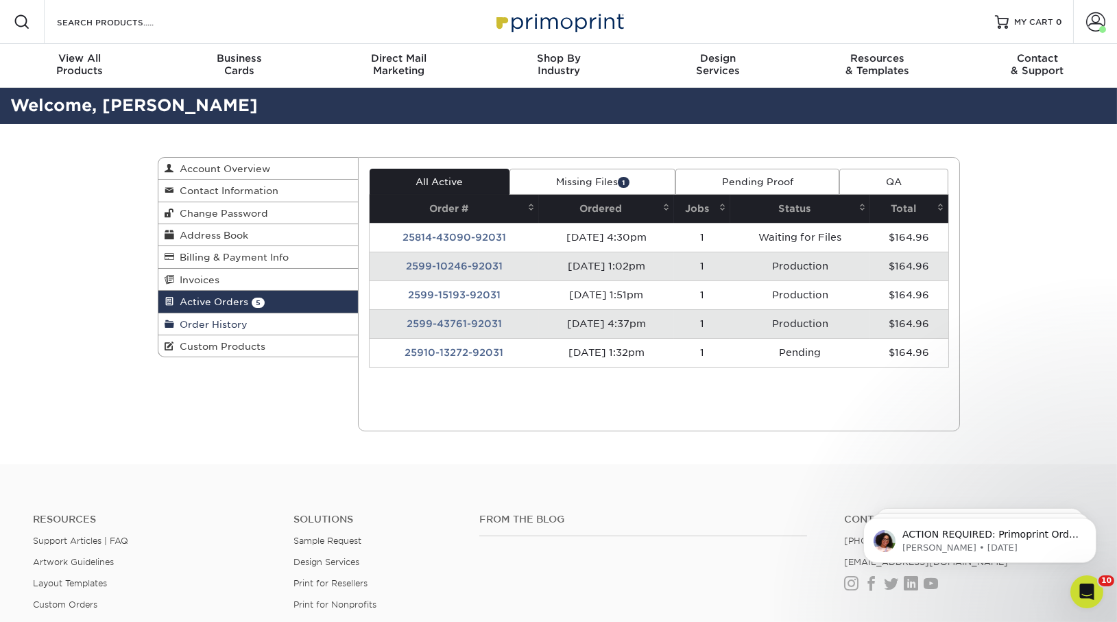
click at [177, 325] on span "Order History" at bounding box center [211, 324] width 73 height 11
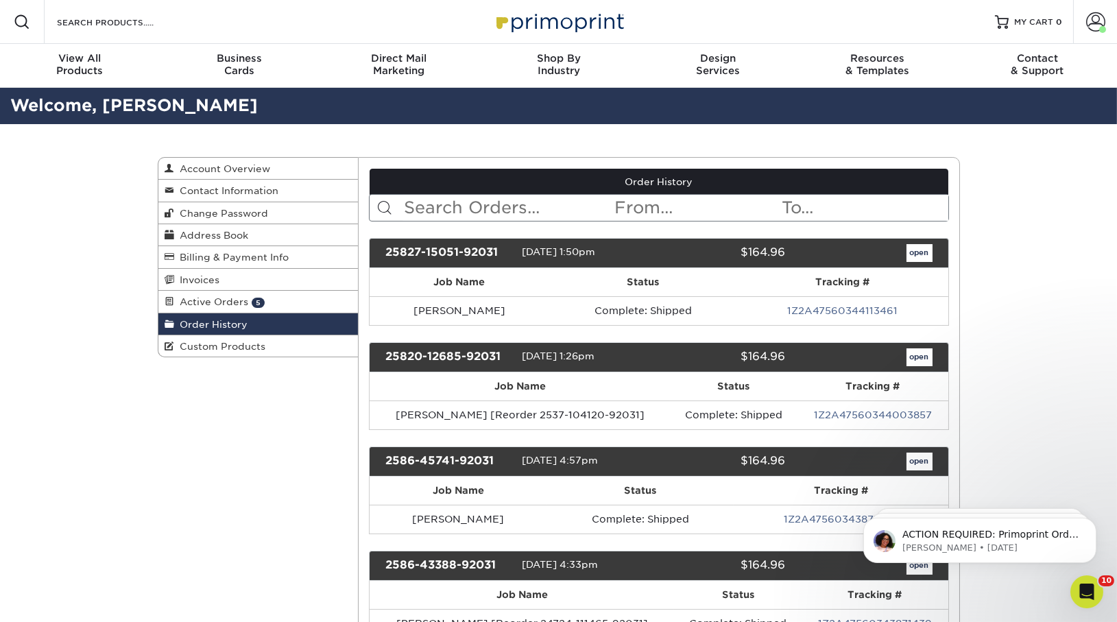
click at [413, 208] on input "text" at bounding box center [508, 208] width 211 height 26
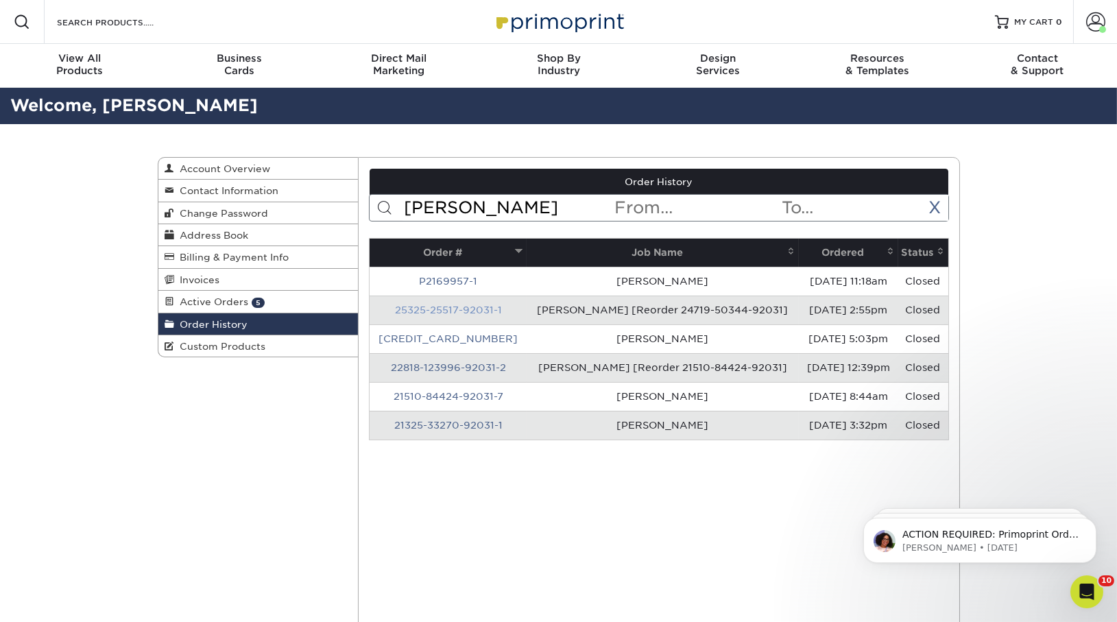
type input "annette"
click at [437, 310] on link "25325-25517-92031-1" at bounding box center [448, 309] width 107 height 11
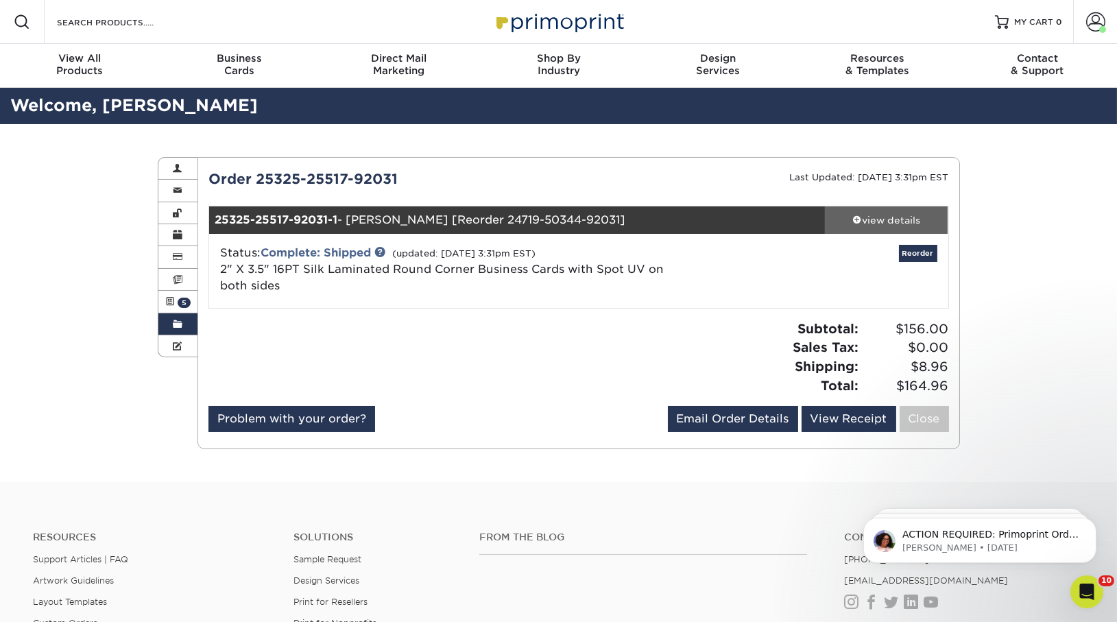
click at [861, 211] on link "view details" at bounding box center [886, 219] width 123 height 27
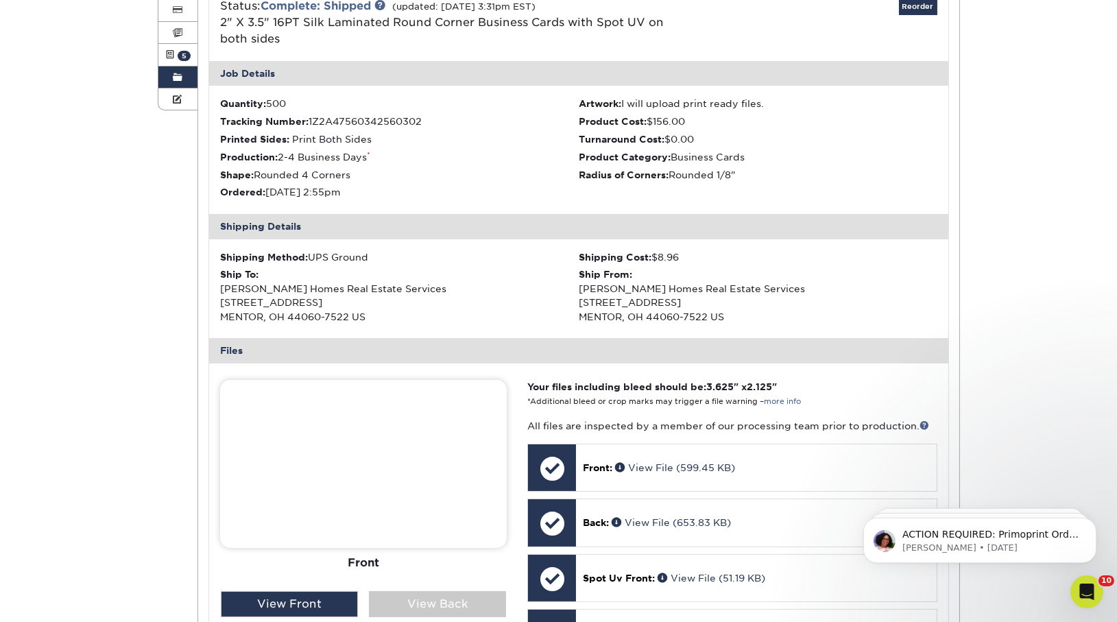
scroll to position [576, 0]
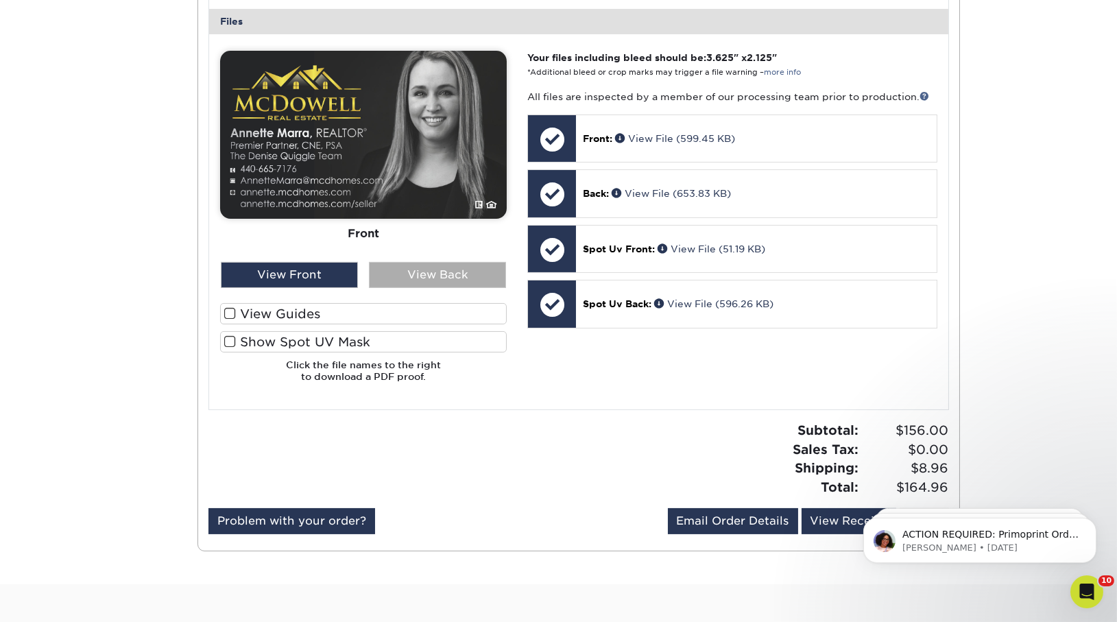
click at [409, 266] on div "View Back" at bounding box center [437, 275] width 137 height 26
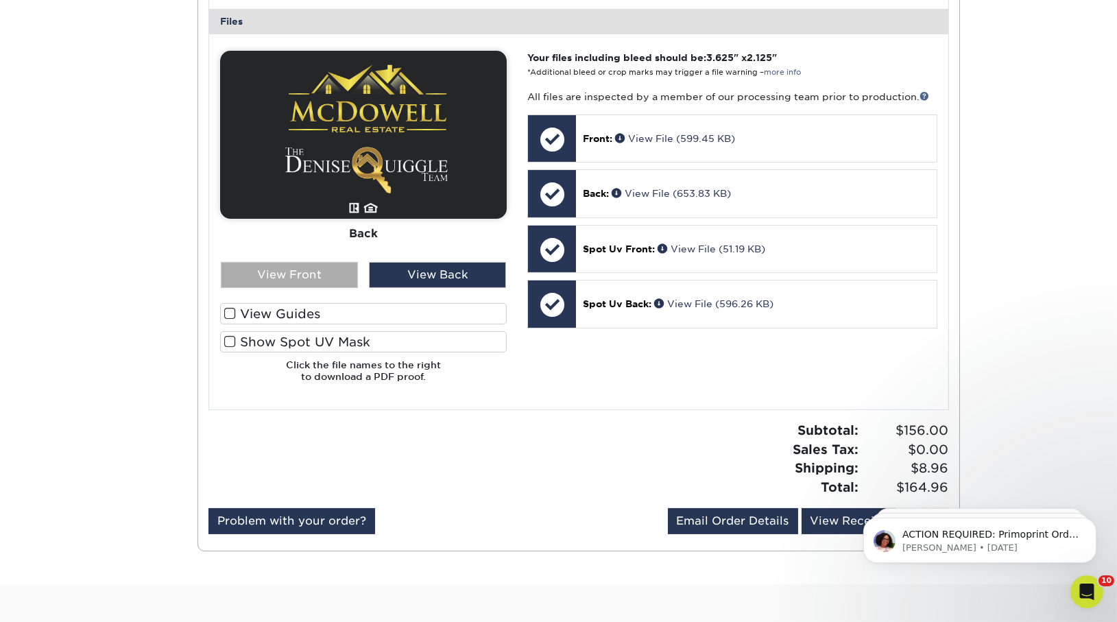
click at [278, 263] on div "View Front" at bounding box center [289, 275] width 137 height 26
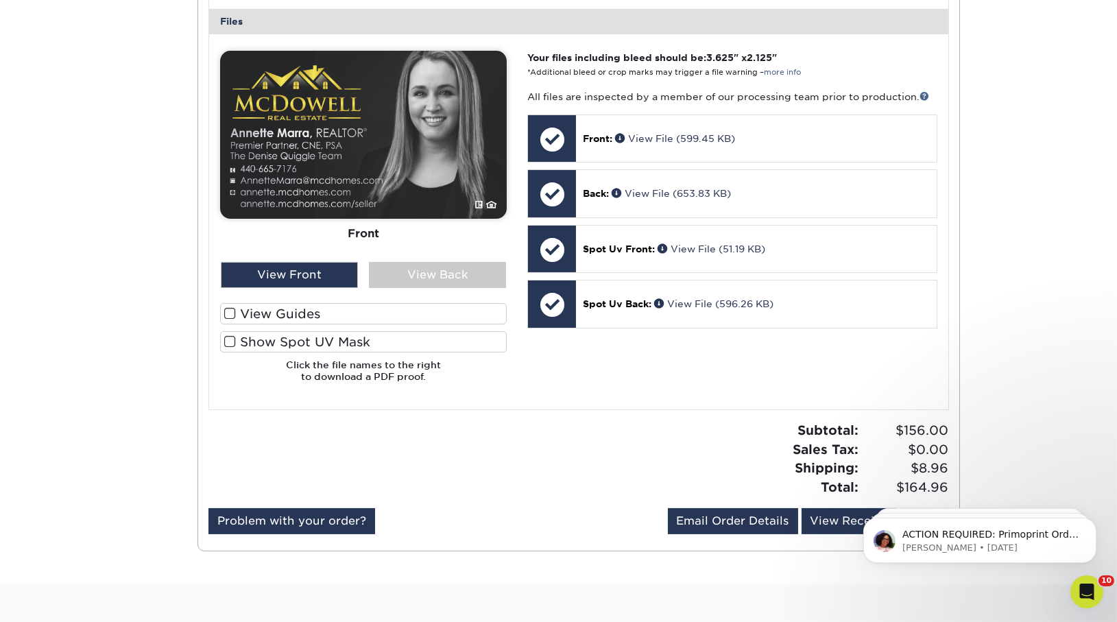
scroll to position [222, 0]
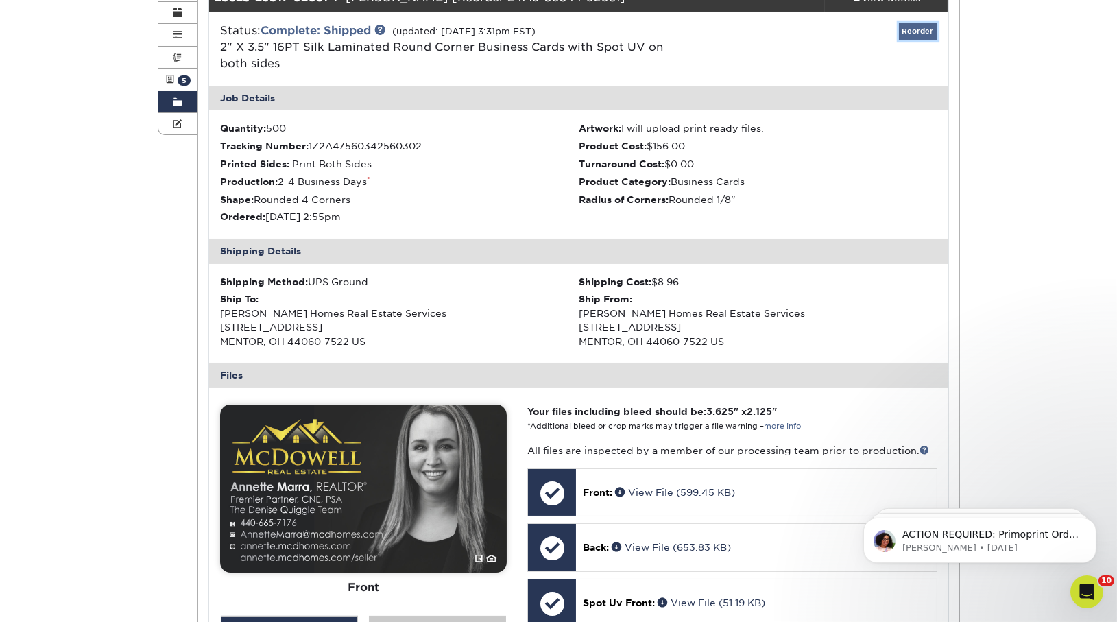
click at [913, 26] on link "Reorder" at bounding box center [918, 31] width 38 height 17
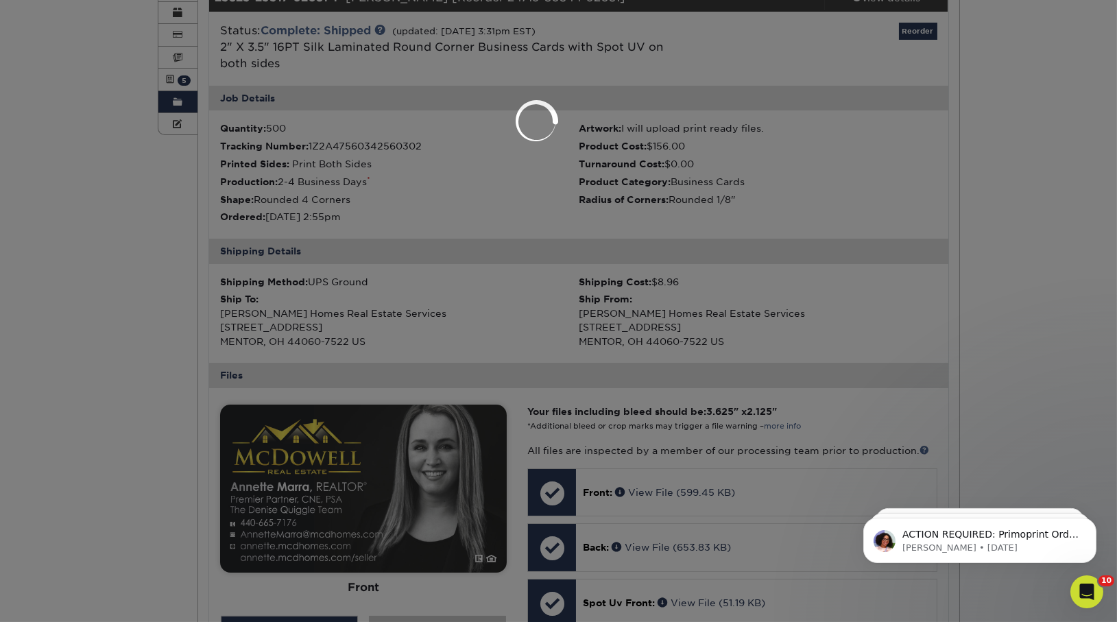
select select "14261"
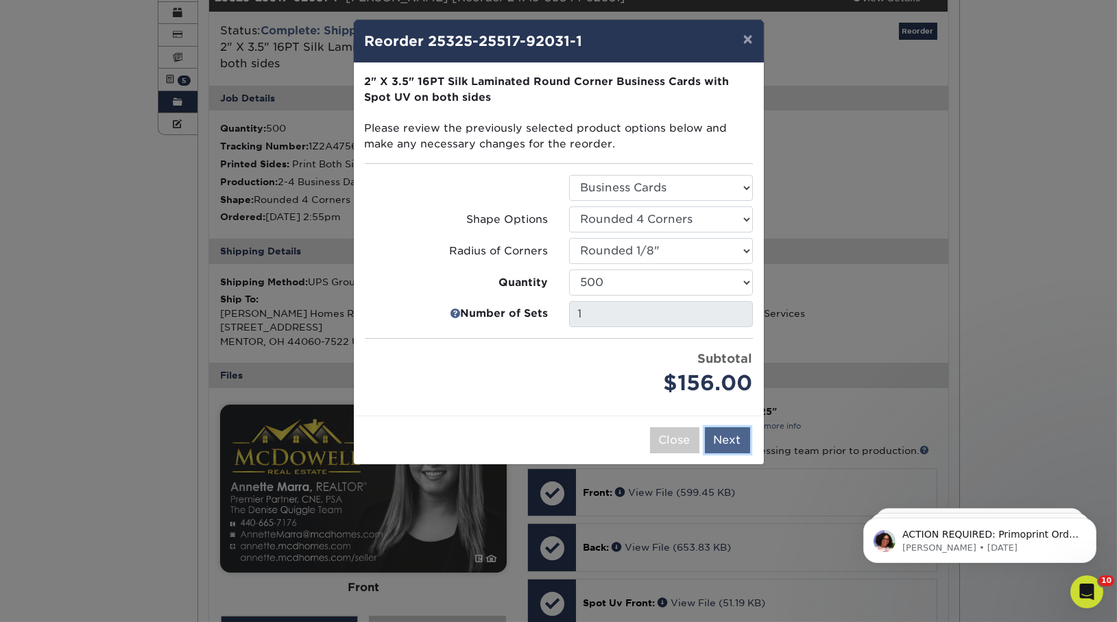
click at [723, 435] on button "Next" at bounding box center [727, 440] width 45 height 26
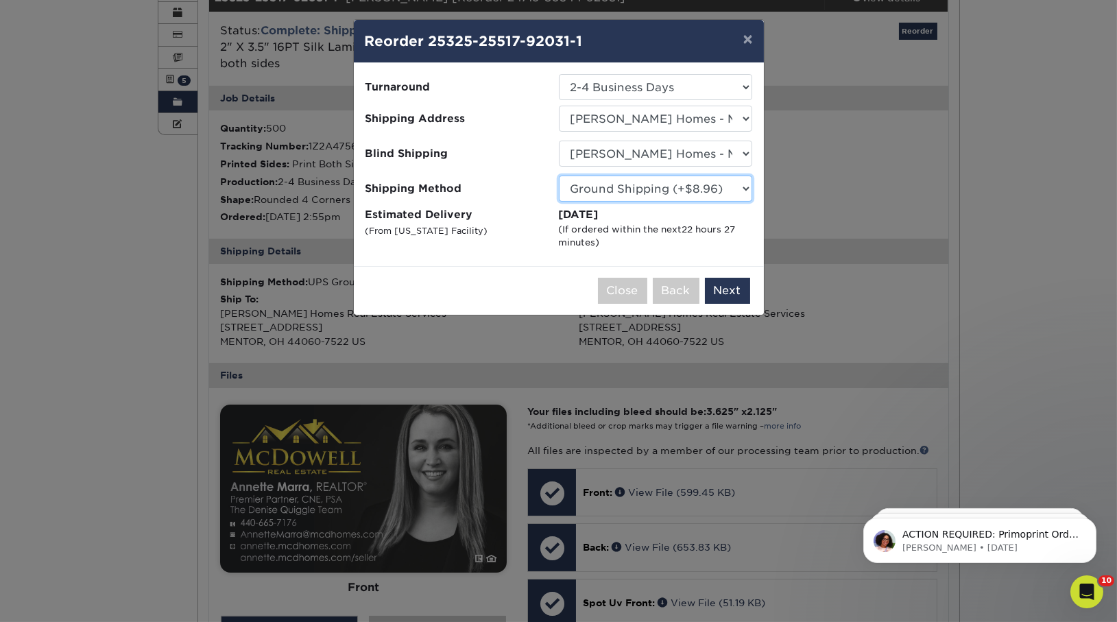
click at [651, 192] on select "Please Select Ground Shipping (+$8.96) 3 Day Shipping Service (+$15.33) 2 Day A…" at bounding box center [655, 189] width 193 height 26
click at [559, 176] on select "Please Select Ground Shipping (+$8.96) 3 Day Shipping Service (+$15.33) 2 Day A…" at bounding box center [655, 189] width 193 height 26
click at [730, 287] on button "Next" at bounding box center [727, 291] width 45 height 26
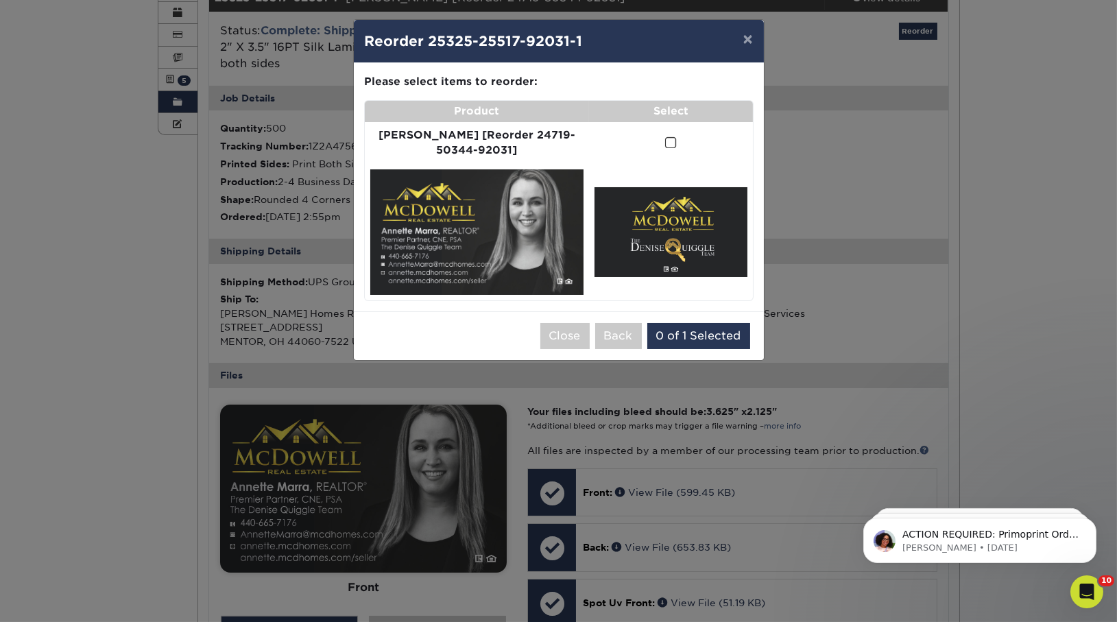
click at [665, 143] on span at bounding box center [671, 142] width 12 height 13
click at [0, 0] on input "checkbox" at bounding box center [0, 0] width 0 height 0
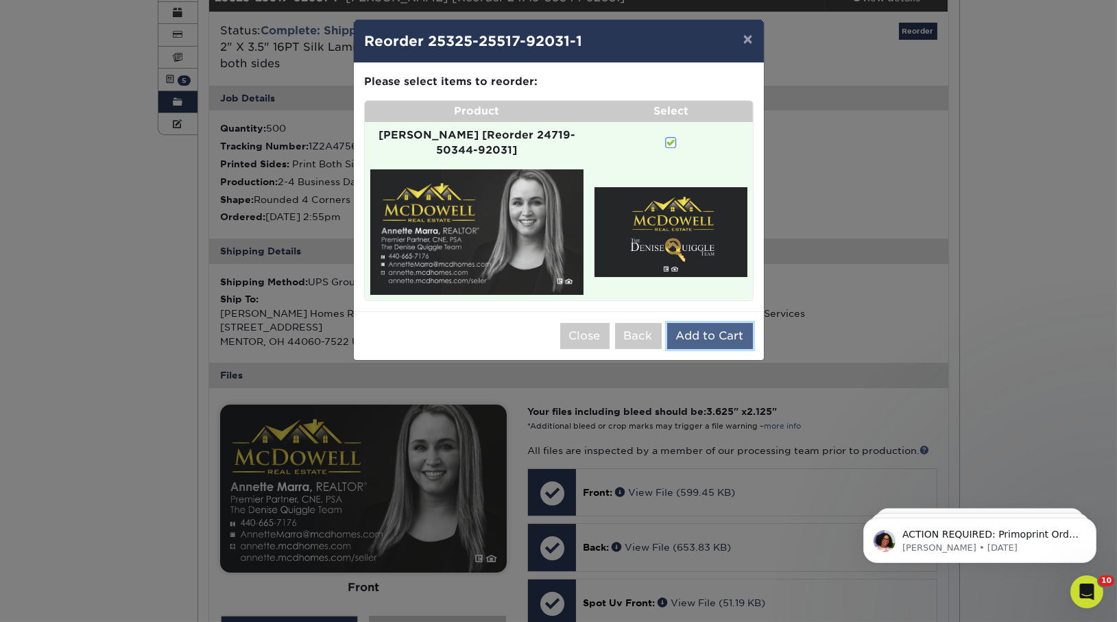
click at [720, 327] on button "Add to Cart" at bounding box center [710, 336] width 86 height 26
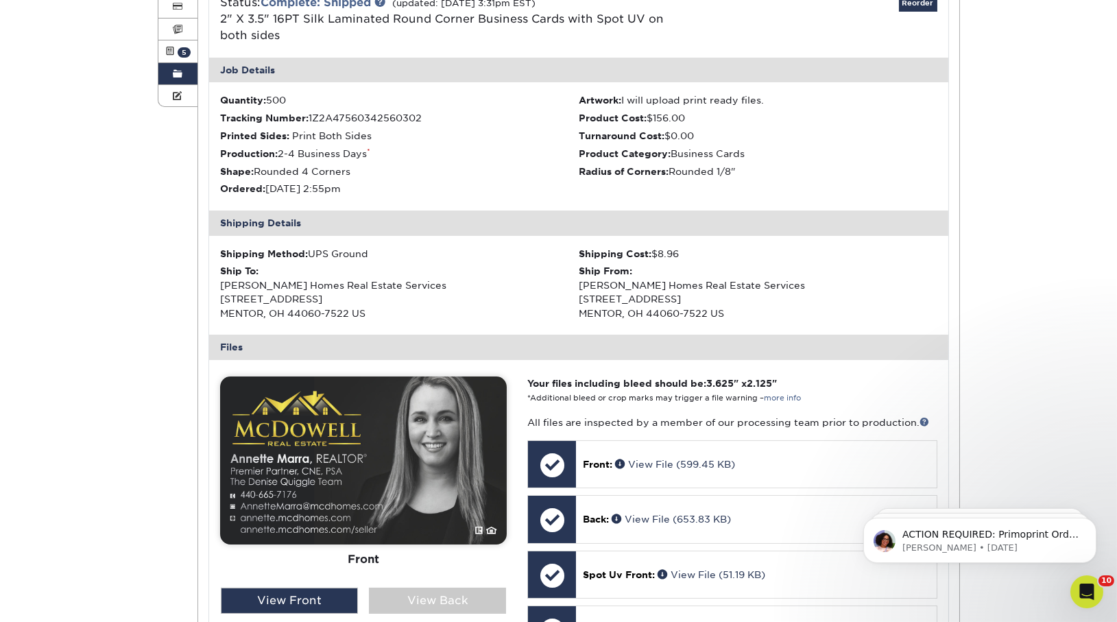
scroll to position [0, 0]
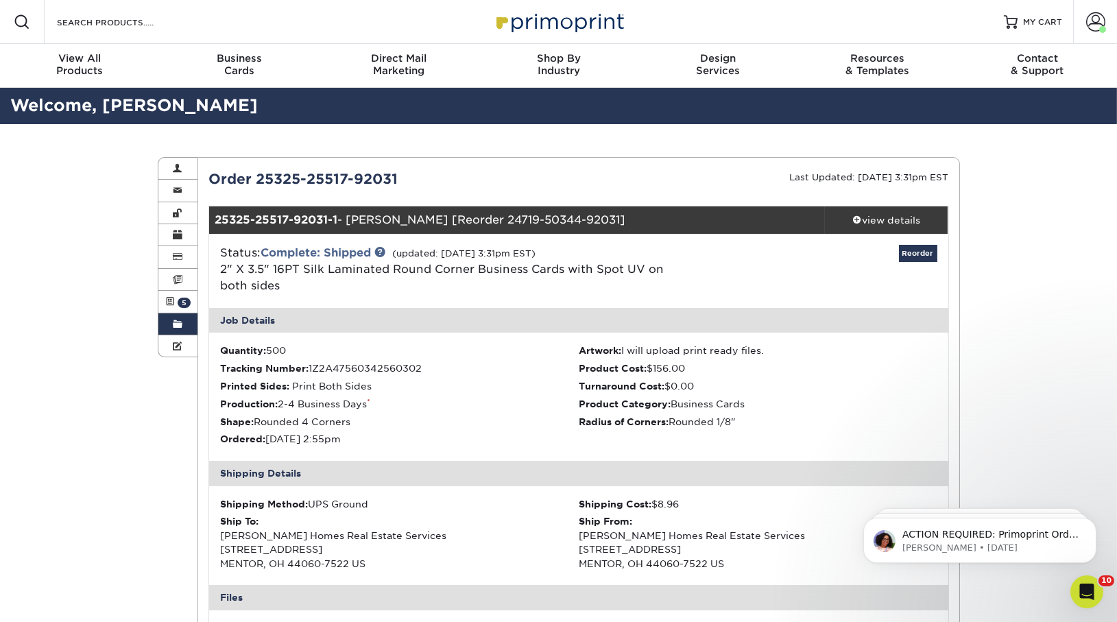
click at [175, 324] on span at bounding box center [178, 324] width 10 height 11
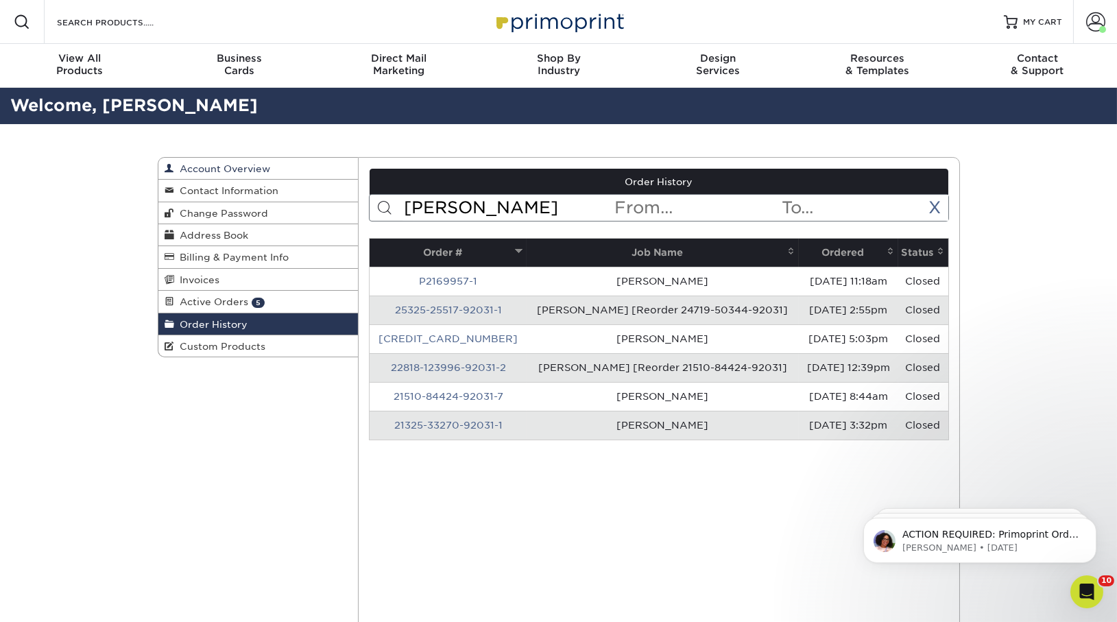
drag, startPoint x: 511, startPoint y: 206, endPoint x: 255, endPoint y: 158, distance: 260.3
click at [255, 157] on div "Order History Account Overview Contact Information Change Password Address Book…" at bounding box center [559, 157] width 802 height 0
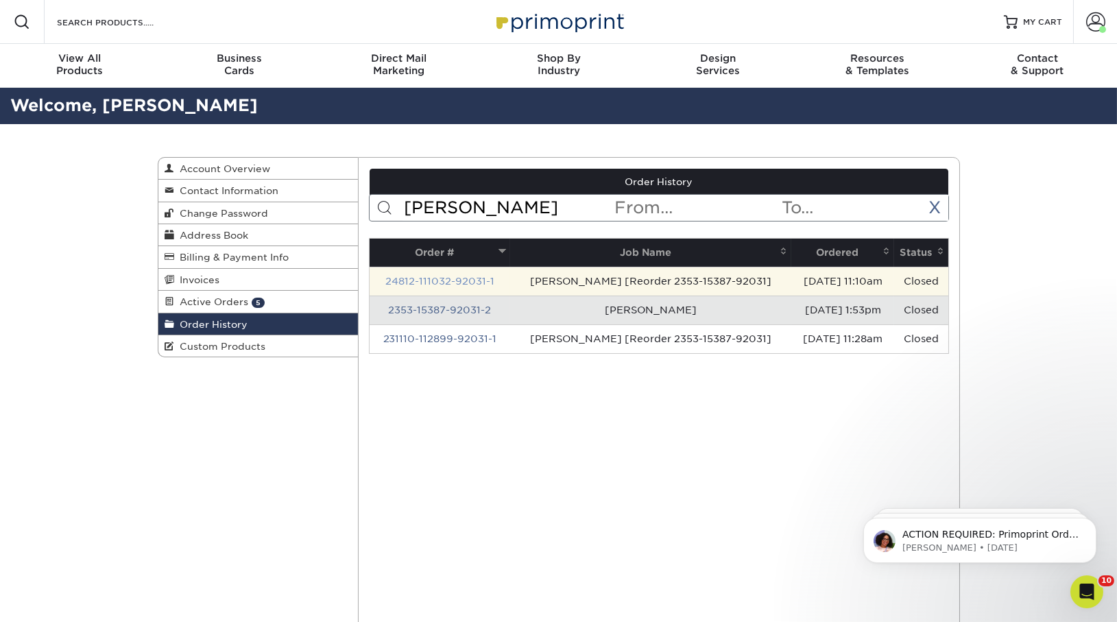
type input "jeff kraig"
click at [428, 280] on link "24812-111032-92031-1" at bounding box center [439, 281] width 109 height 11
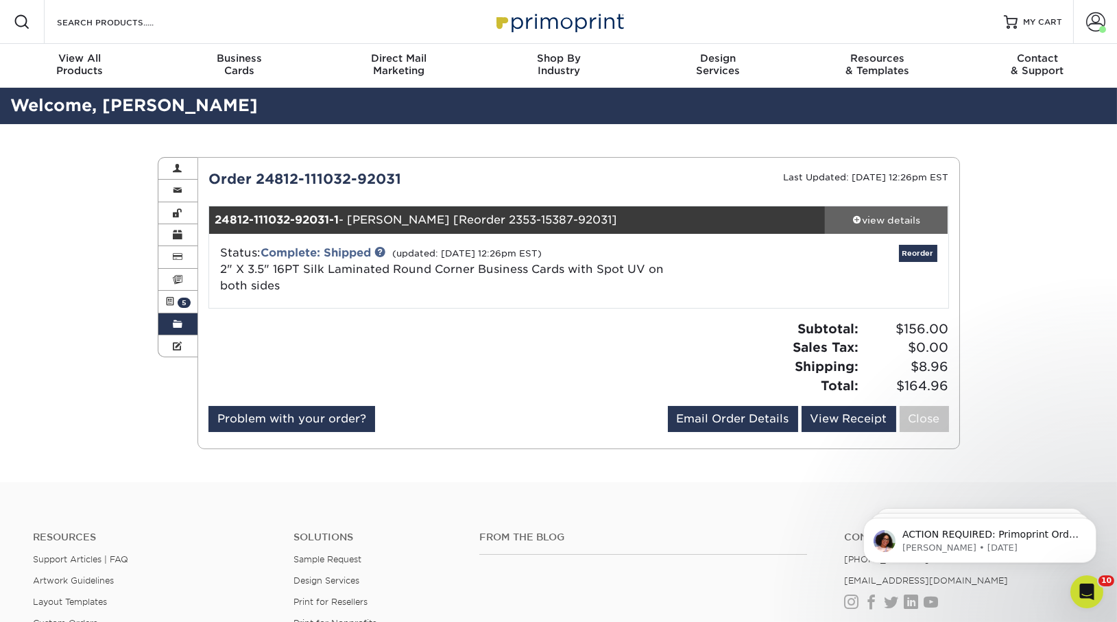
click at [907, 225] on div "view details" at bounding box center [886, 220] width 123 height 14
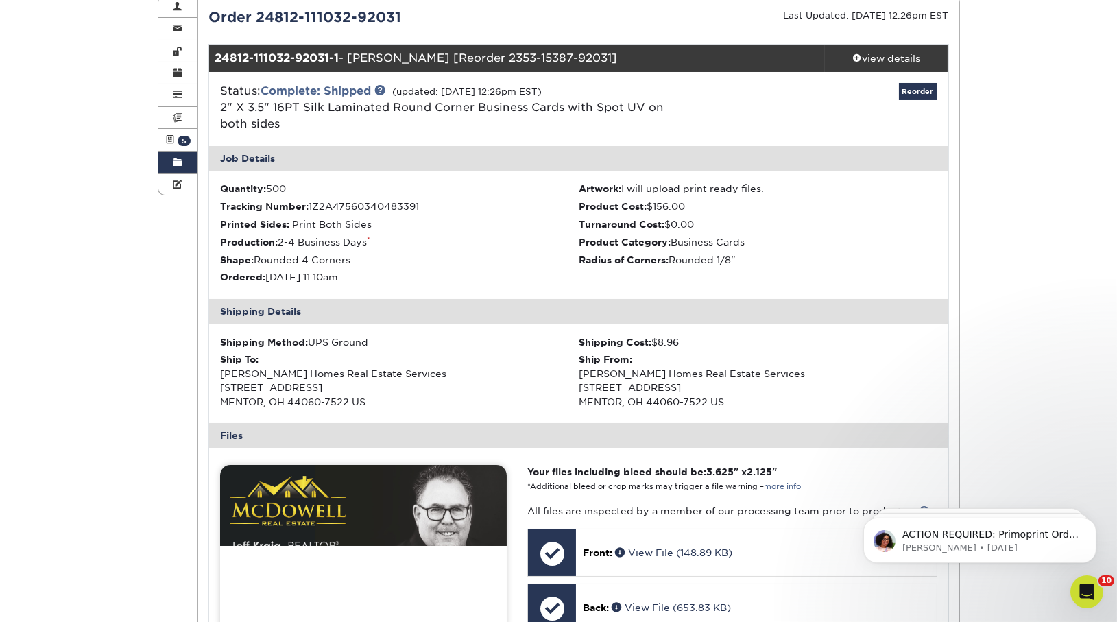
scroll to position [465, 0]
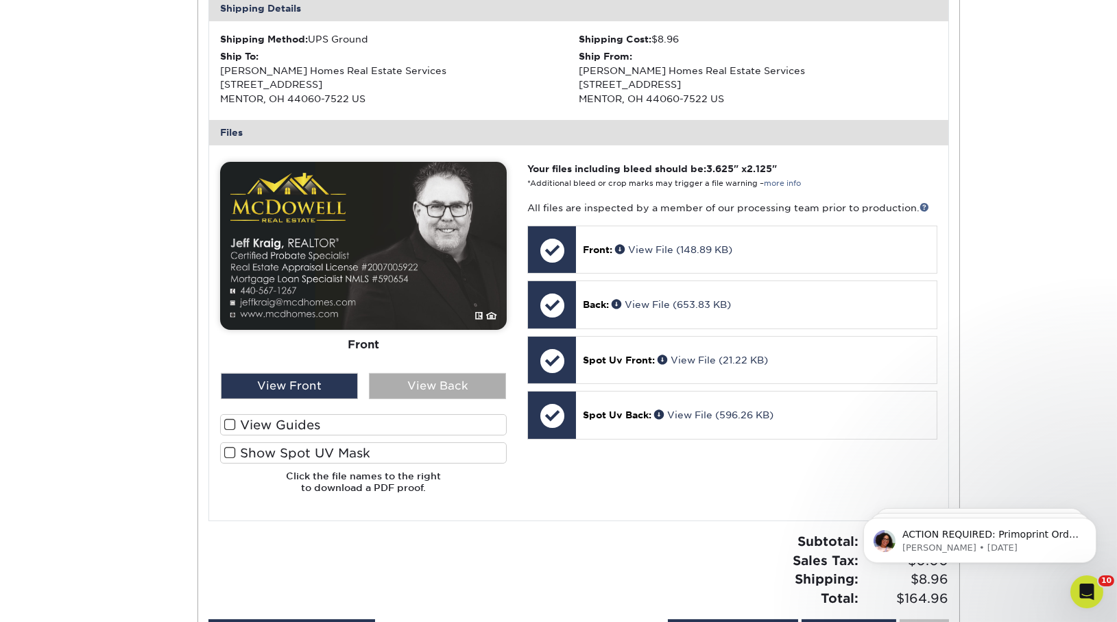
click at [424, 383] on div "View Back" at bounding box center [437, 386] width 137 height 26
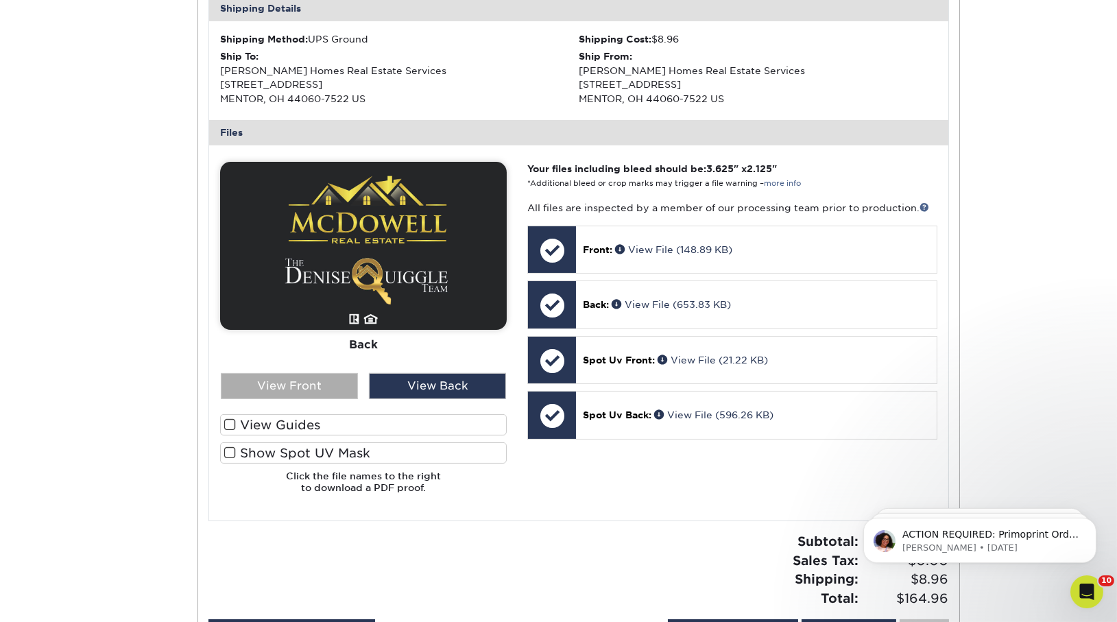
click at [295, 390] on div "View Front" at bounding box center [289, 386] width 137 height 26
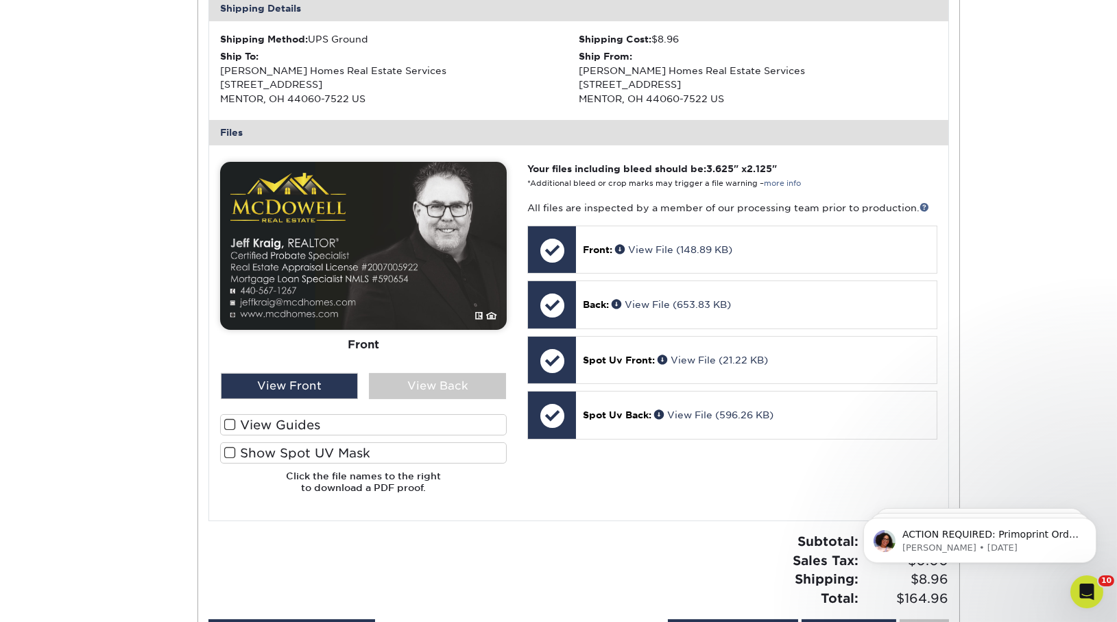
scroll to position [0, 0]
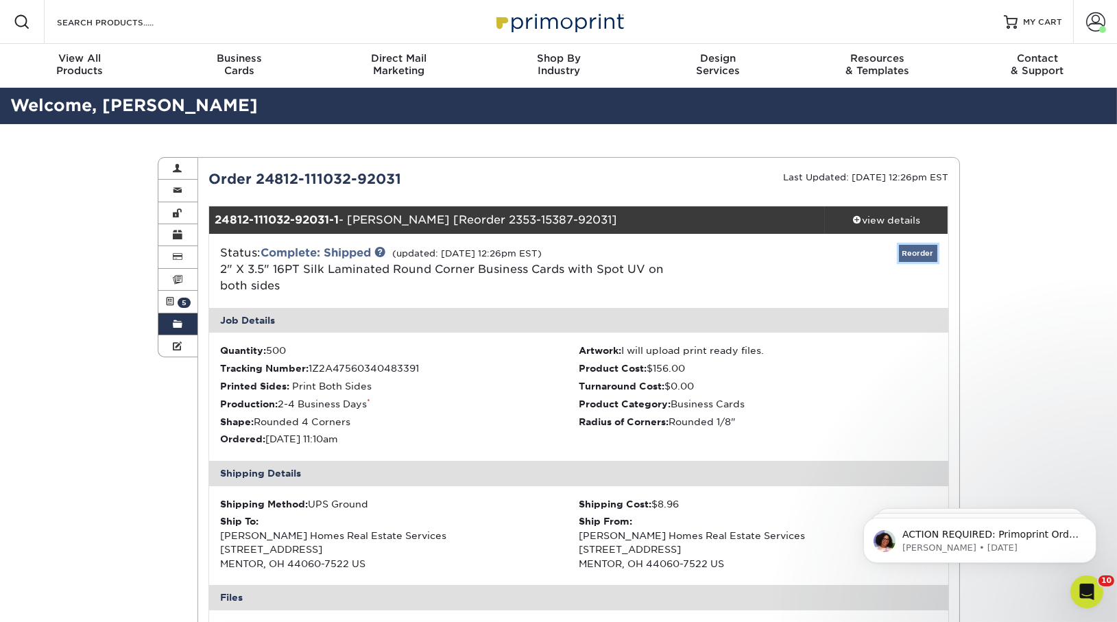
click at [909, 252] on link "Reorder" at bounding box center [918, 253] width 38 height 17
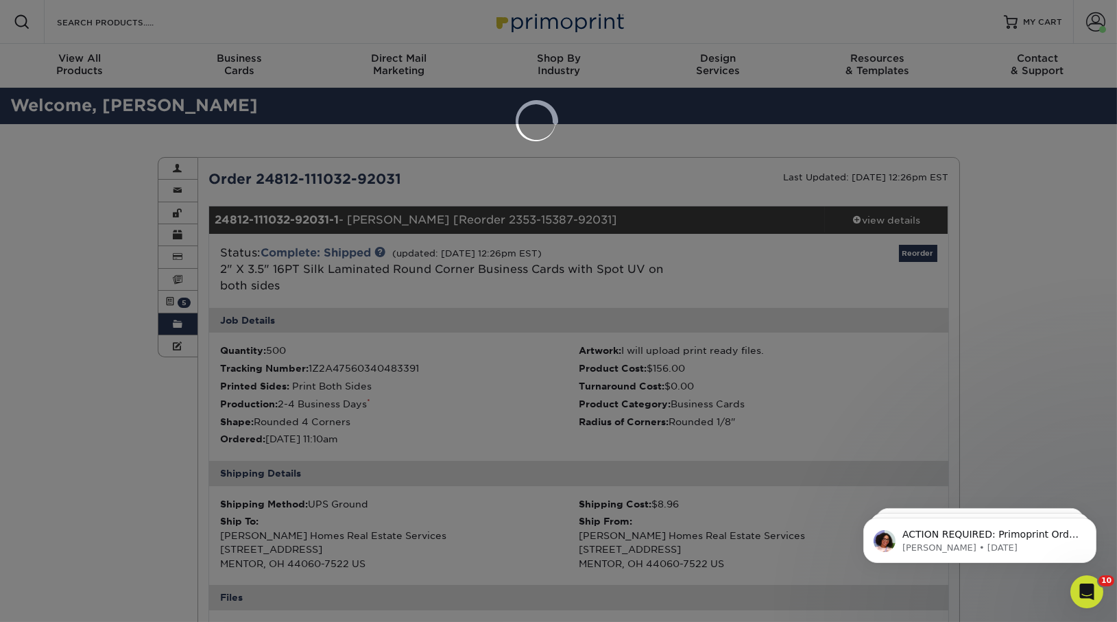
select select "14261"
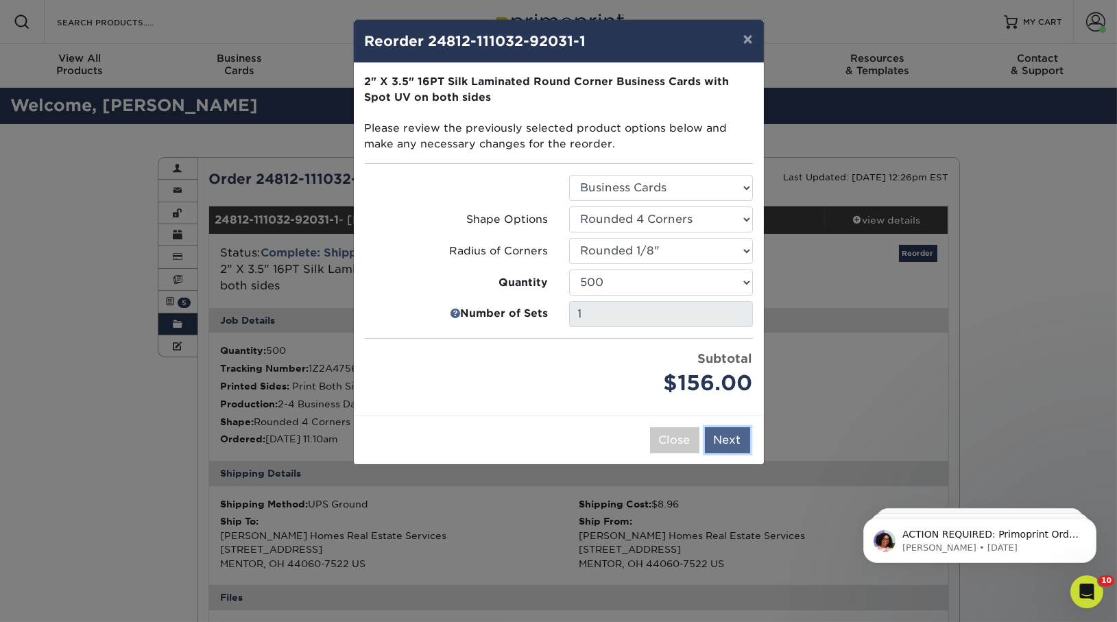
click at [729, 440] on button "Next" at bounding box center [727, 440] width 45 height 26
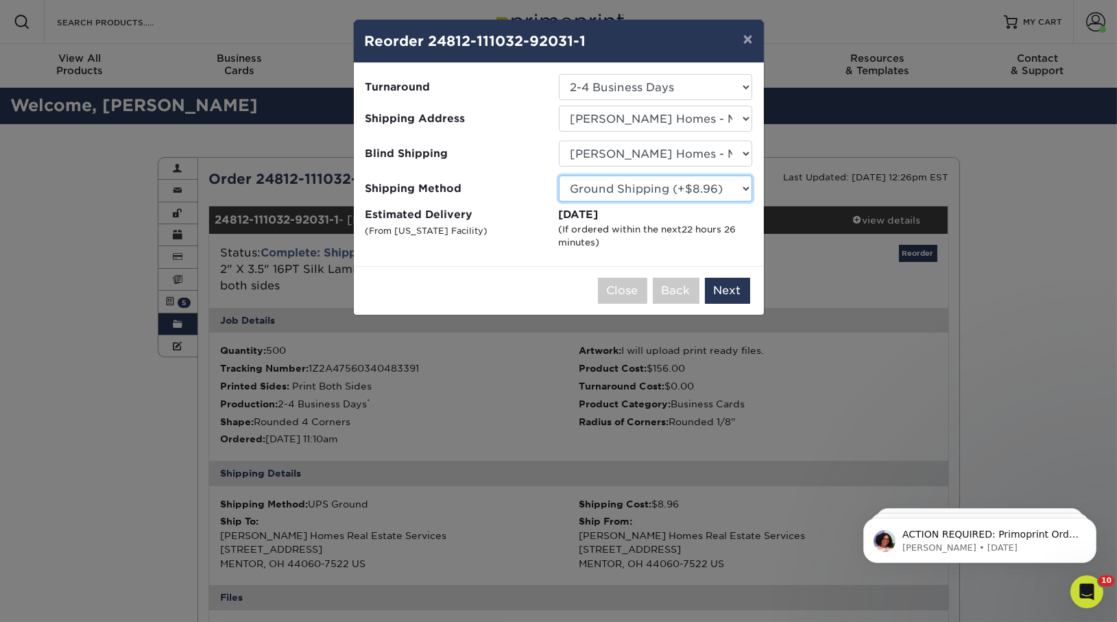
click at [675, 185] on select "Please Select Ground Shipping (+$8.96) 3 Day Shipping Service (+$15.33) 2 Day A…" at bounding box center [655, 189] width 193 height 26
click at [559, 176] on select "Please Select Ground Shipping (+$8.96) 3 Day Shipping Service (+$15.33) 2 Day A…" at bounding box center [655, 189] width 193 height 26
click at [713, 280] on button "Next" at bounding box center [727, 291] width 45 height 26
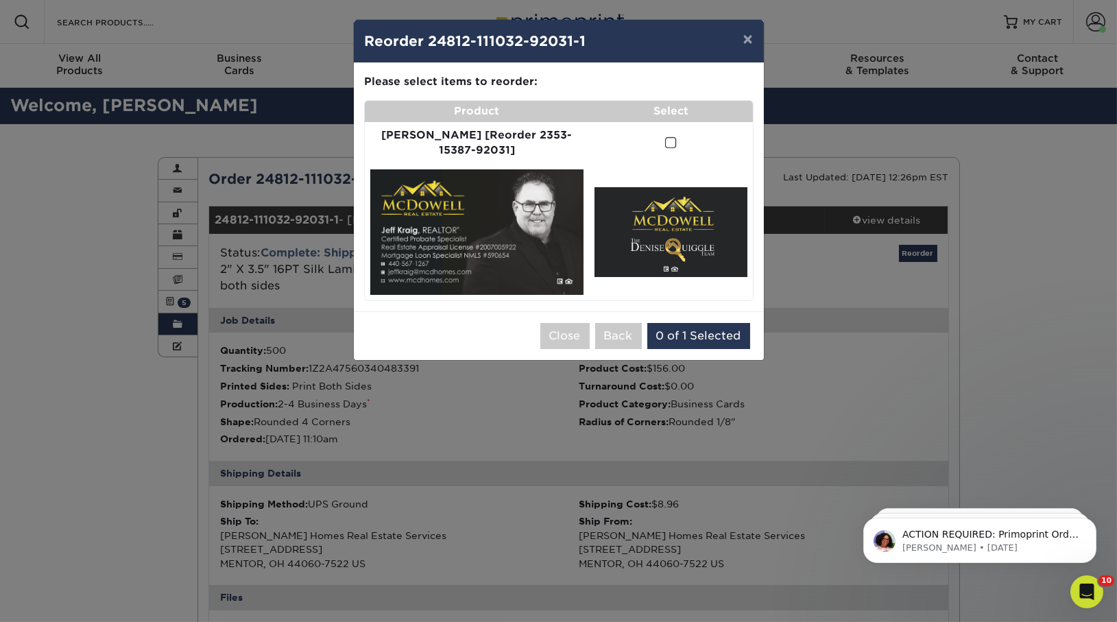
click at [665, 149] on span at bounding box center [671, 142] width 12 height 13
click at [0, 0] on input "checkbox" at bounding box center [0, 0] width 0 height 0
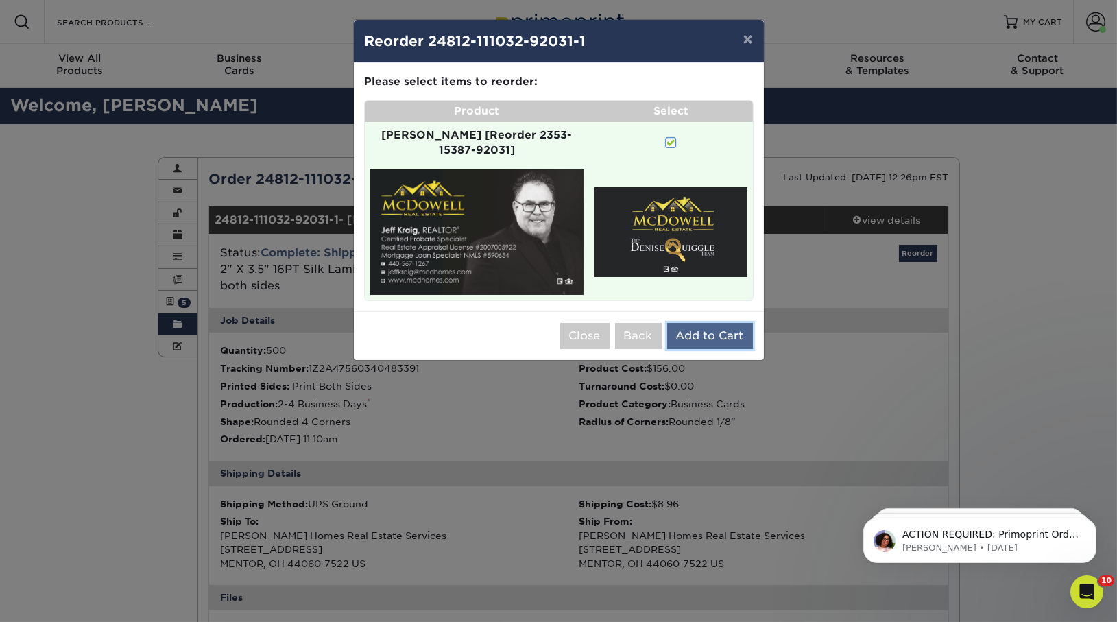
click at [717, 323] on button "Add to Cart" at bounding box center [710, 336] width 86 height 26
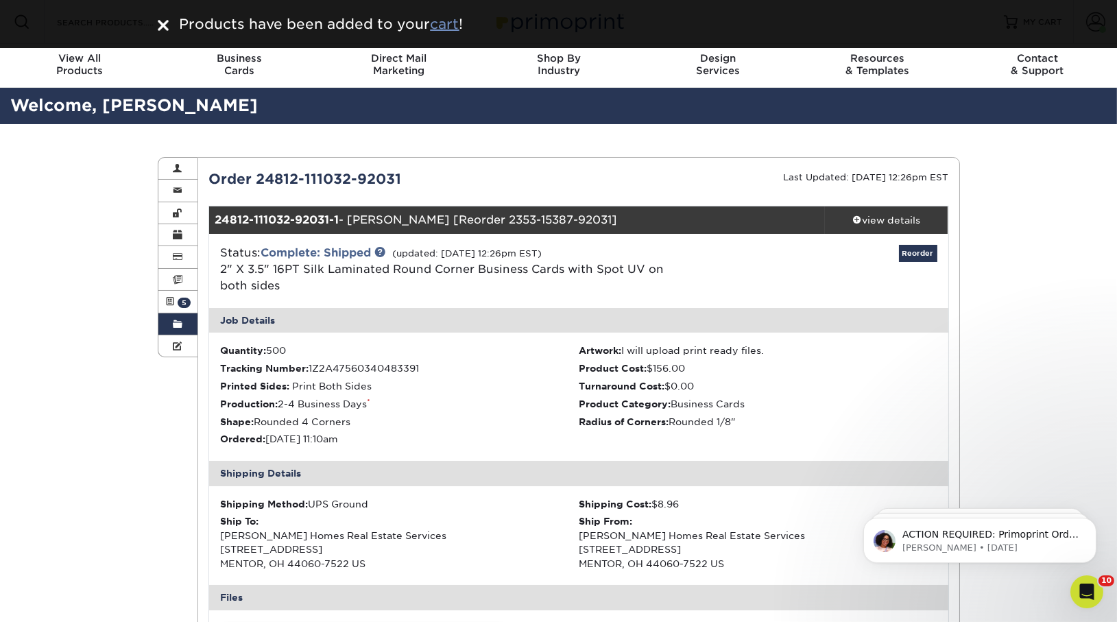
click at [448, 22] on u "cart" at bounding box center [445, 24] width 29 height 16
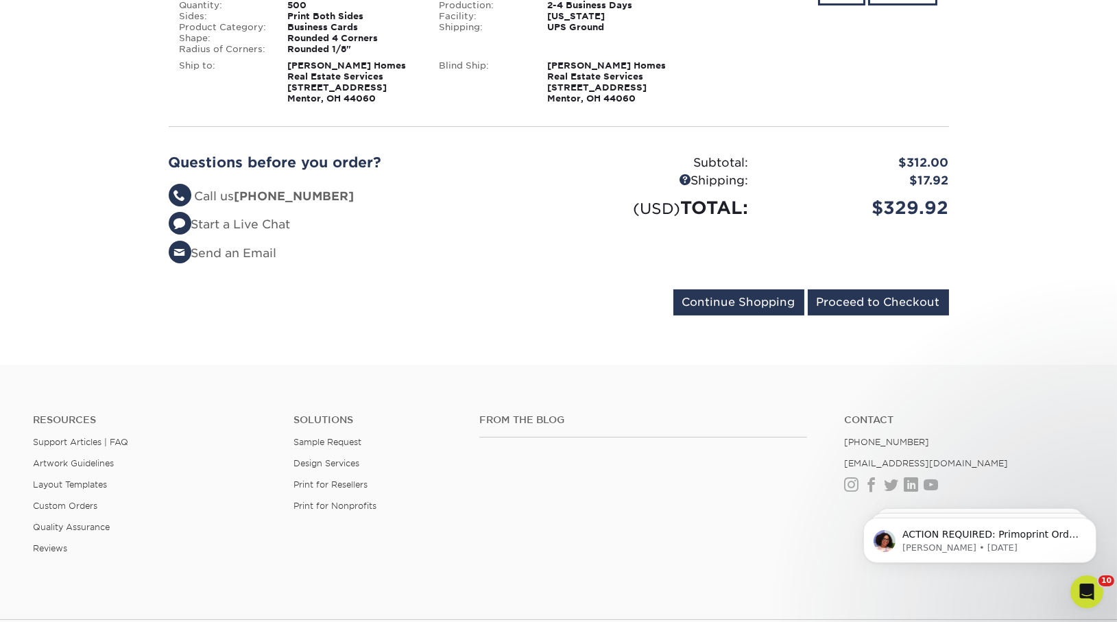
scroll to position [625, 0]
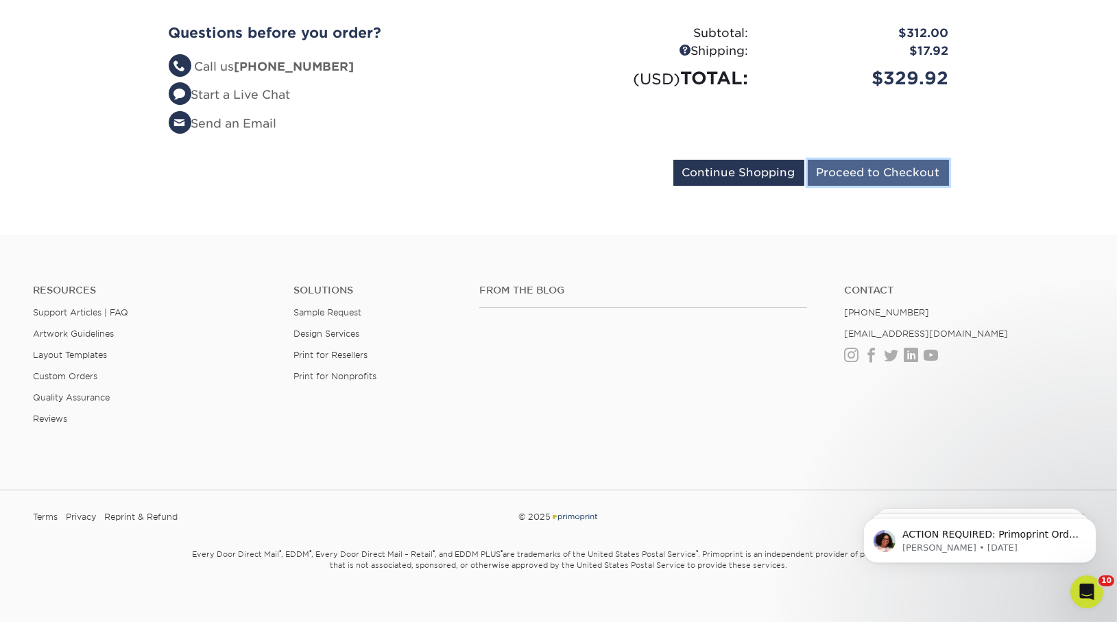
click at [824, 184] on input "Proceed to Checkout" at bounding box center [878, 173] width 141 height 26
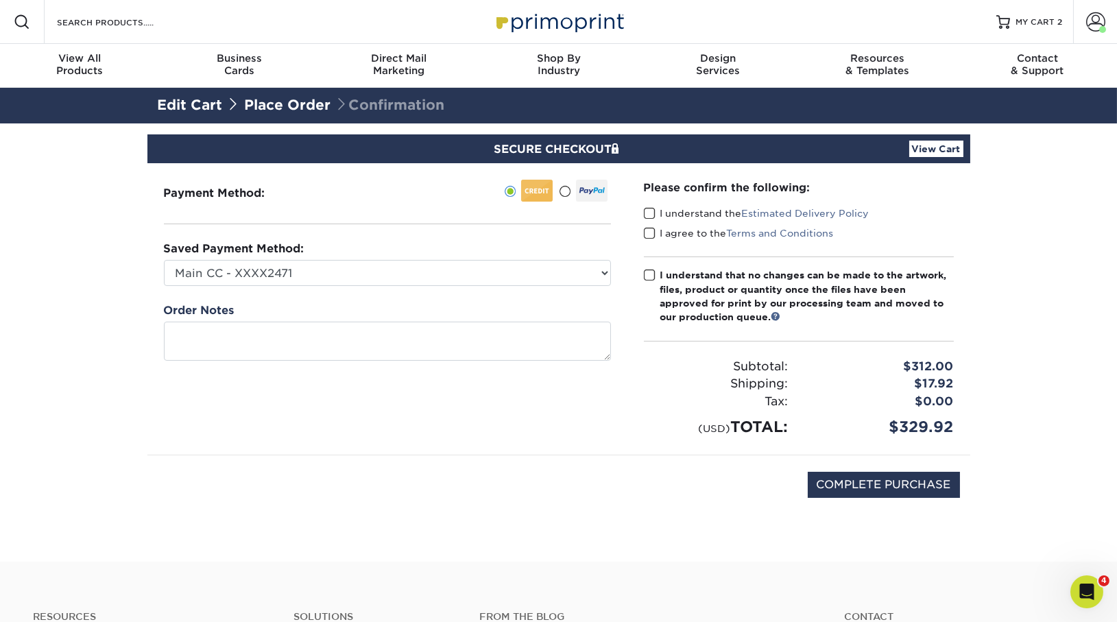
click at [647, 199] on div "Please confirm the following: I understand the Estimated Delivery Policy I agre…" at bounding box center [799, 309] width 310 height 259
click at [648, 218] on span at bounding box center [650, 213] width 12 height 13
click at [0, 0] on input "I understand the Estimated Delivery Policy" at bounding box center [0, 0] width 0 height 0
click at [648, 230] on span at bounding box center [650, 233] width 12 height 13
click at [0, 0] on input "I agree to the Terms and Conditions" at bounding box center [0, 0] width 0 height 0
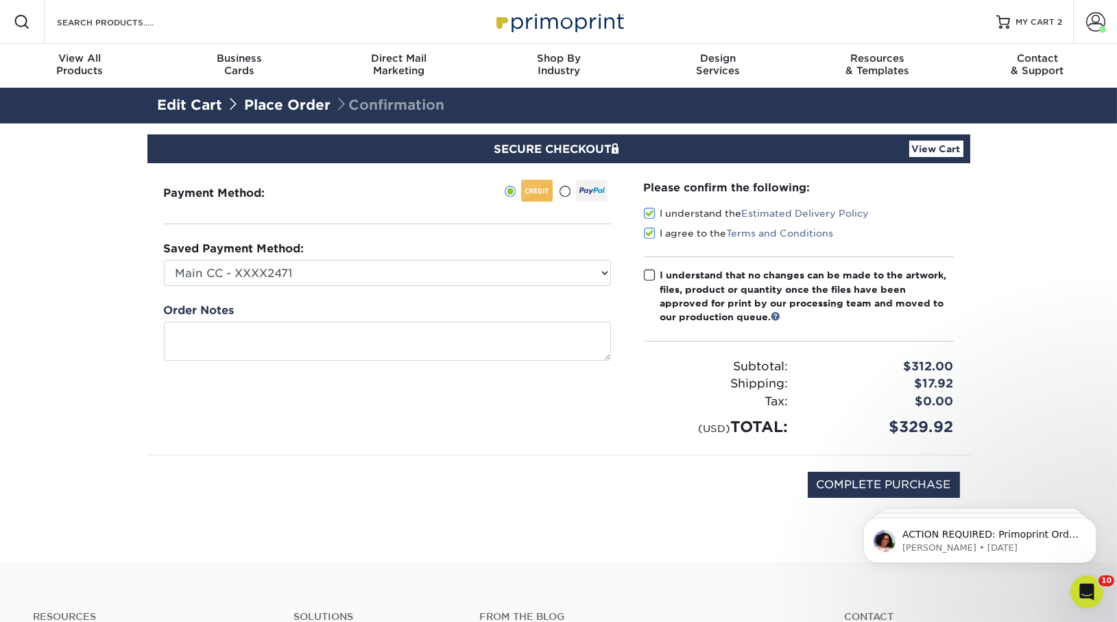
click at [651, 270] on span at bounding box center [650, 275] width 12 height 13
click at [0, 0] on input "I understand that no changes can be made to the artwork, files, product or quan…" at bounding box center [0, 0] width 0 height 0
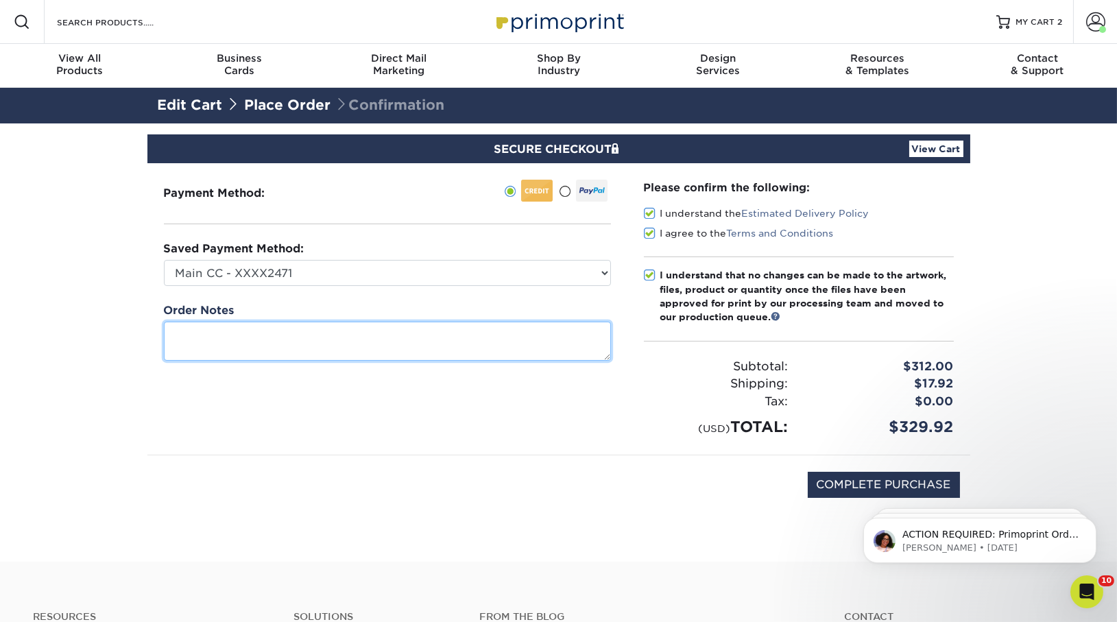
click at [201, 330] on textarea at bounding box center [387, 341] width 447 height 39
type textarea "Please make sure the headshot"
drag, startPoint x: 361, startPoint y: 333, endPoint x: 104, endPoint y: 312, distance: 258.0
click at [104, 312] on section "SECURE CHECKOUT View Cart Payment Method: Saved Payment Method:" at bounding box center [558, 342] width 1117 height 438
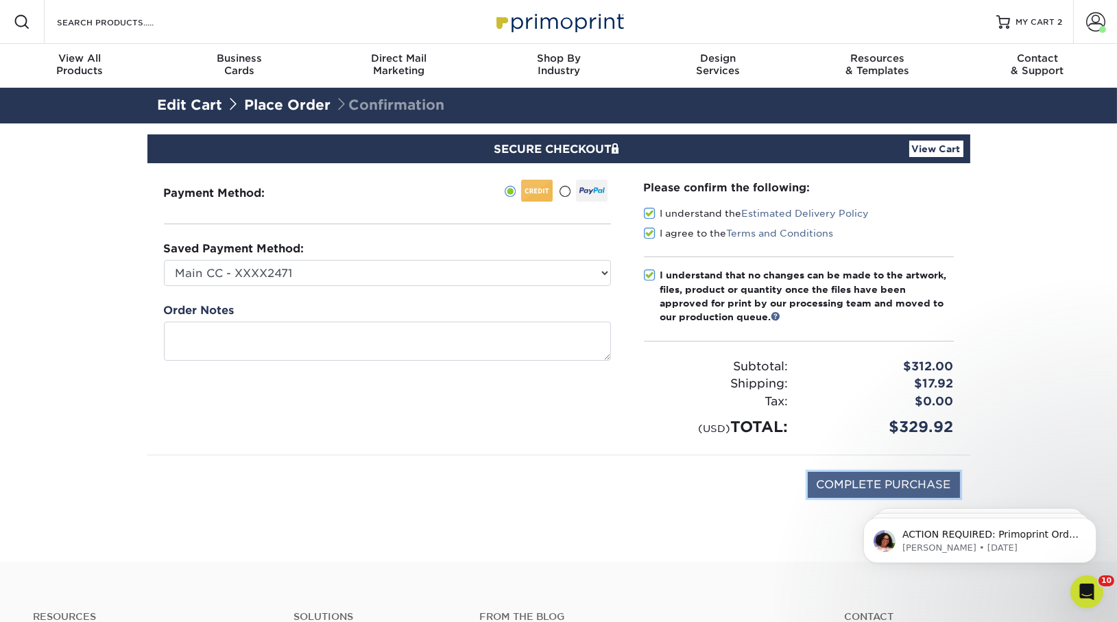
click at [841, 487] on input "COMPLETE PURCHASE" at bounding box center [884, 485] width 152 height 26
type input "PROCESSING, PLEASE WAIT..."
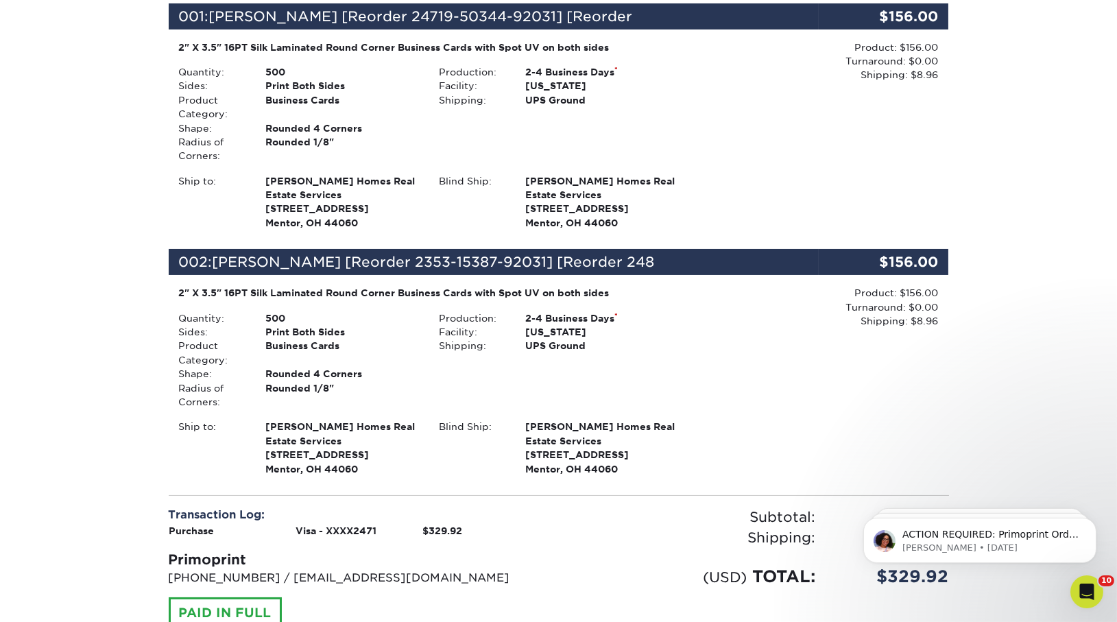
scroll to position [379, 0]
